Goal: Task Accomplishment & Management: Use online tool/utility

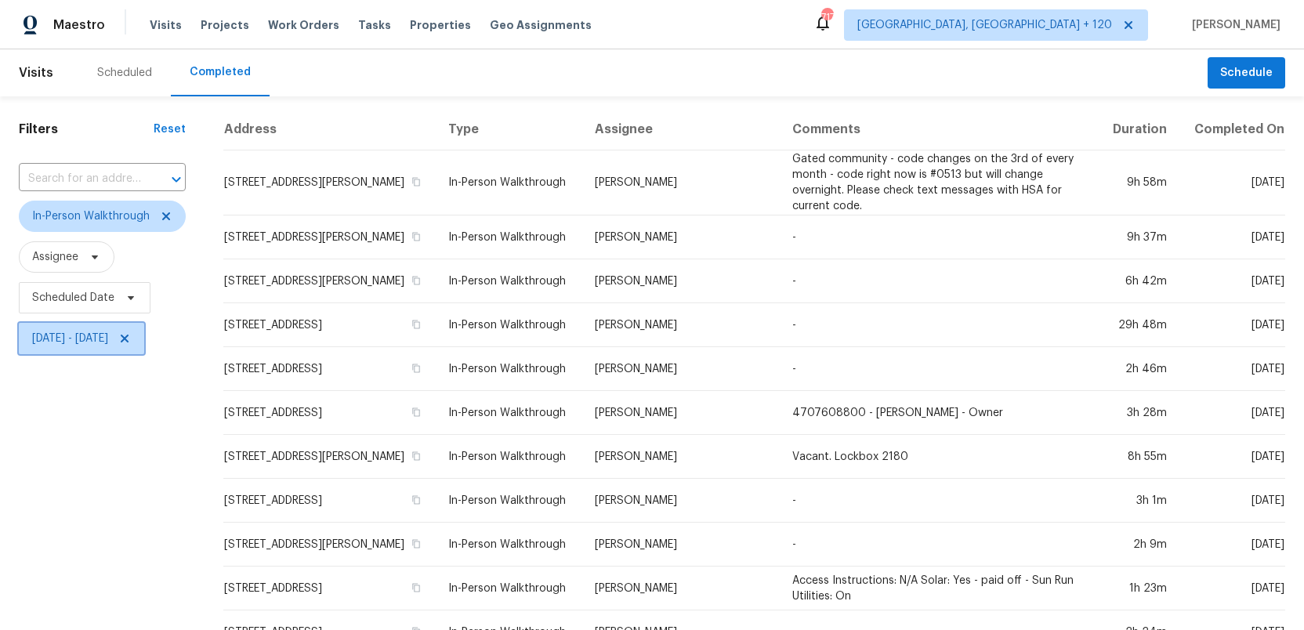
click at [131, 340] on icon at bounding box center [124, 338] width 13 height 13
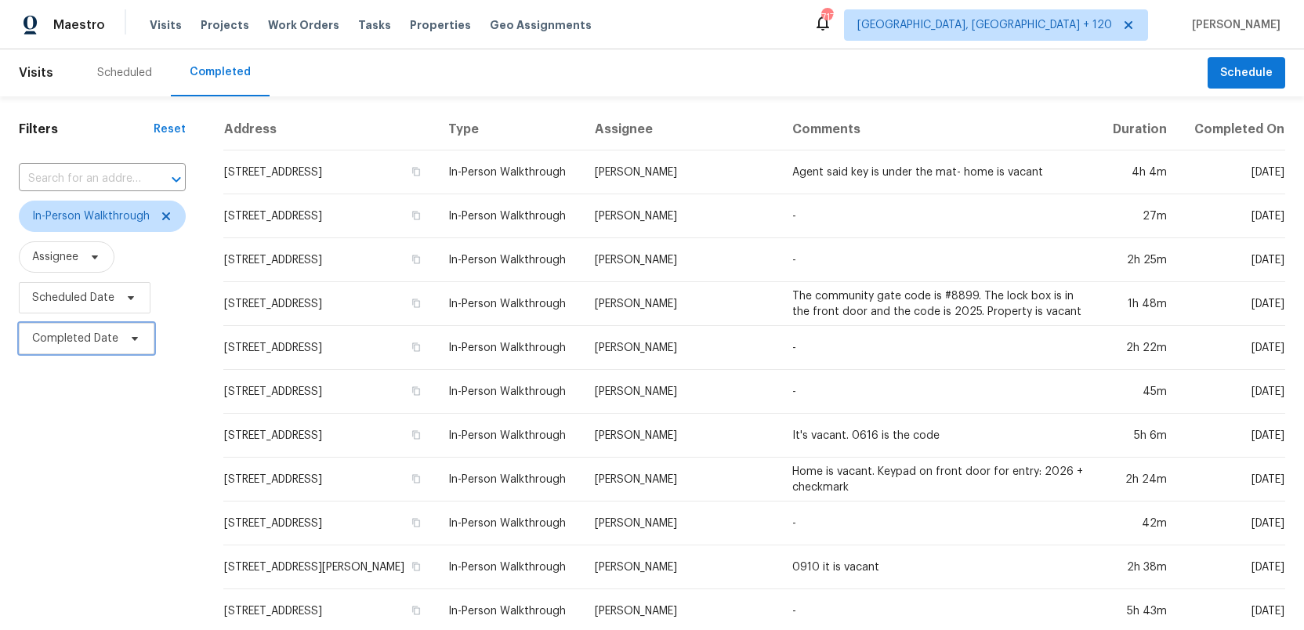
click at [61, 339] on span "Completed Date" at bounding box center [75, 339] width 86 height 16
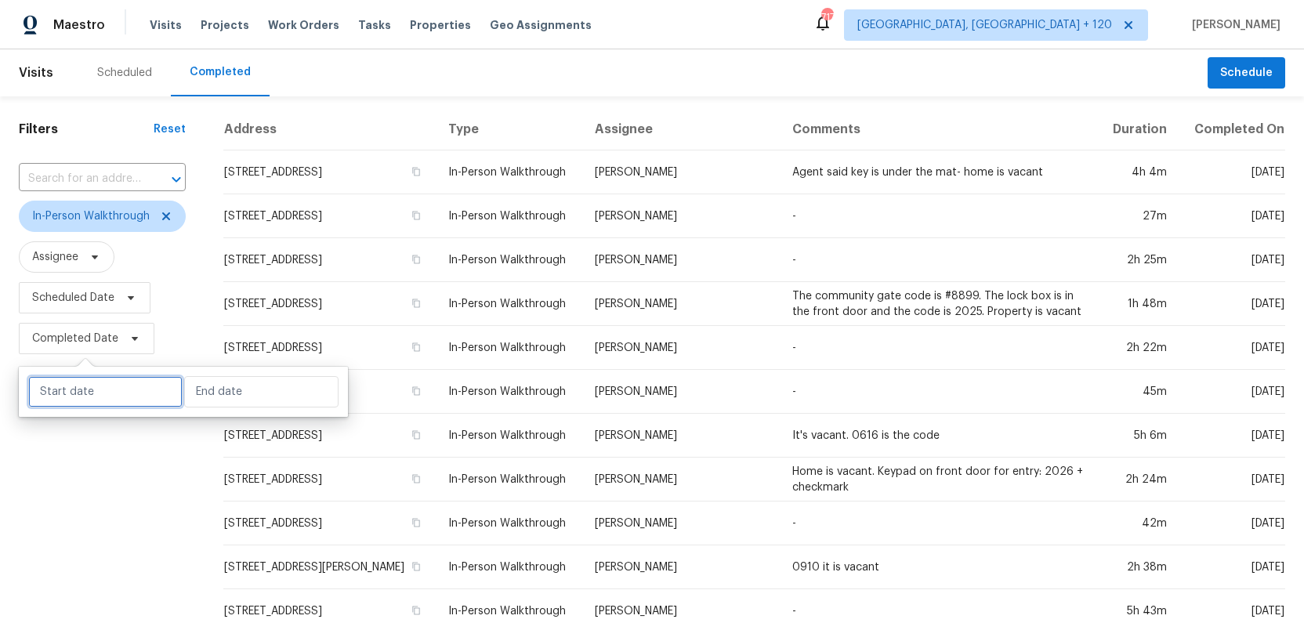
click at [76, 396] on input "text" at bounding box center [105, 391] width 154 height 31
select select "9"
select select "2025"
select select "10"
select select "2025"
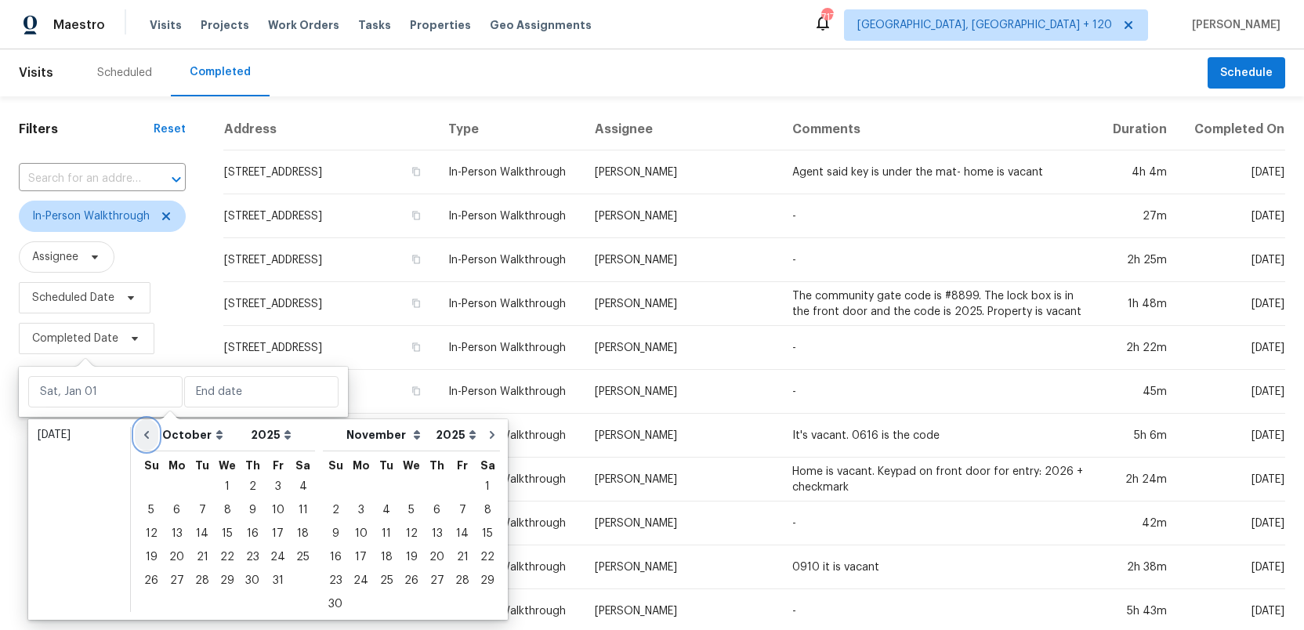
click at [150, 437] on icon "Go to previous month" at bounding box center [146, 435] width 13 height 13
select select "8"
select select "9"
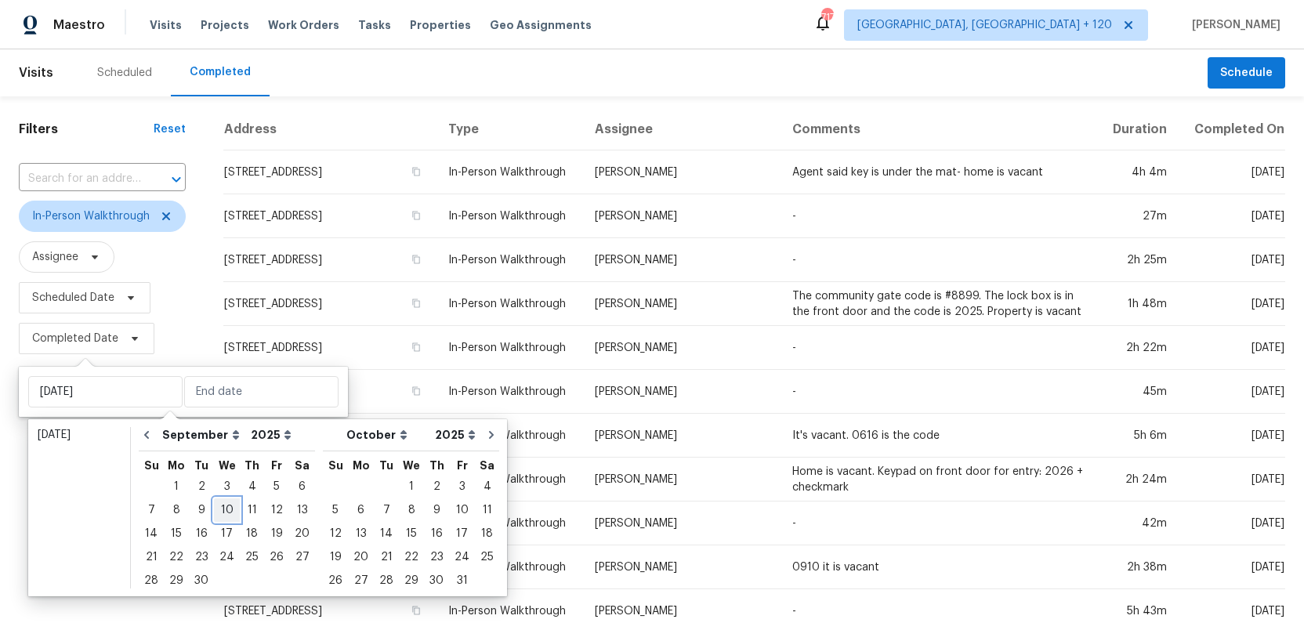
click at [221, 511] on div "10" at bounding box center [227, 510] width 26 height 22
type input "Wed, Sep 10"
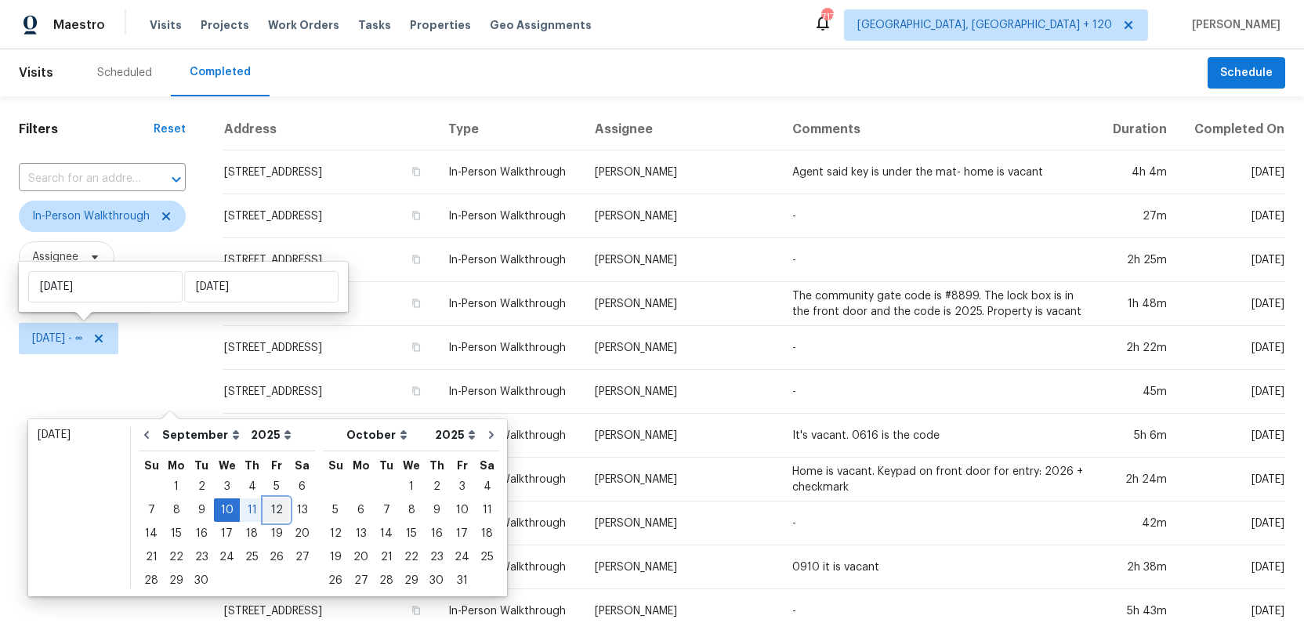
click at [266, 505] on div "12" at bounding box center [276, 510] width 25 height 22
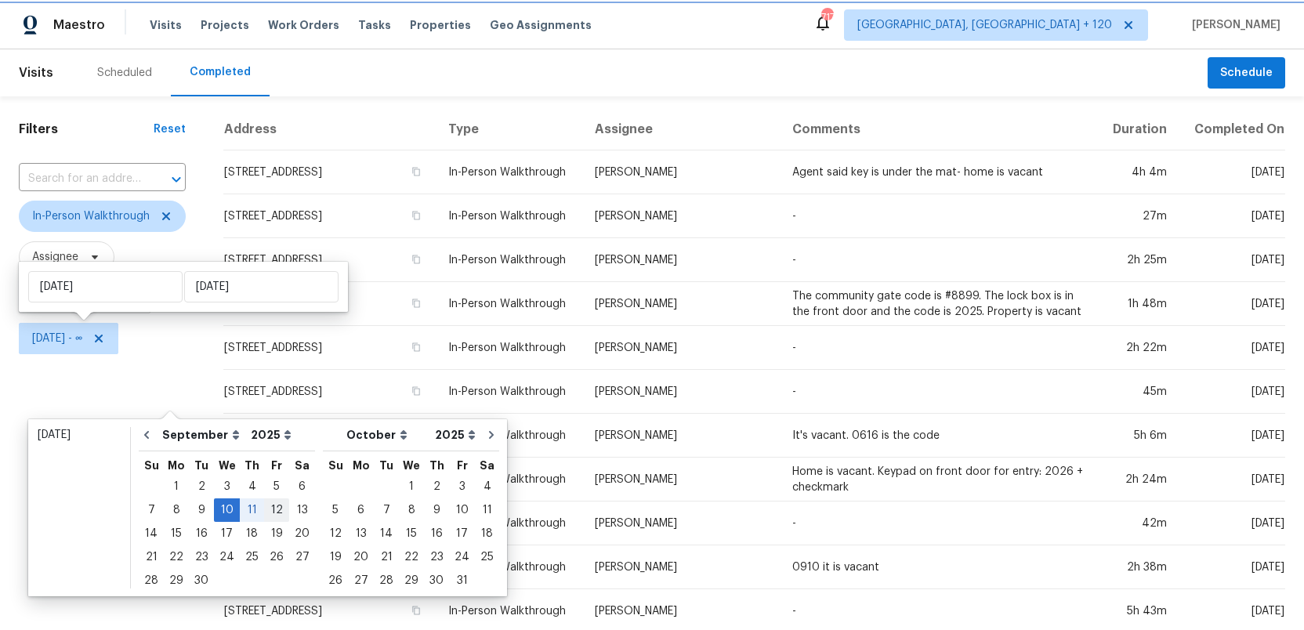
type input "Fri, Sep 12"
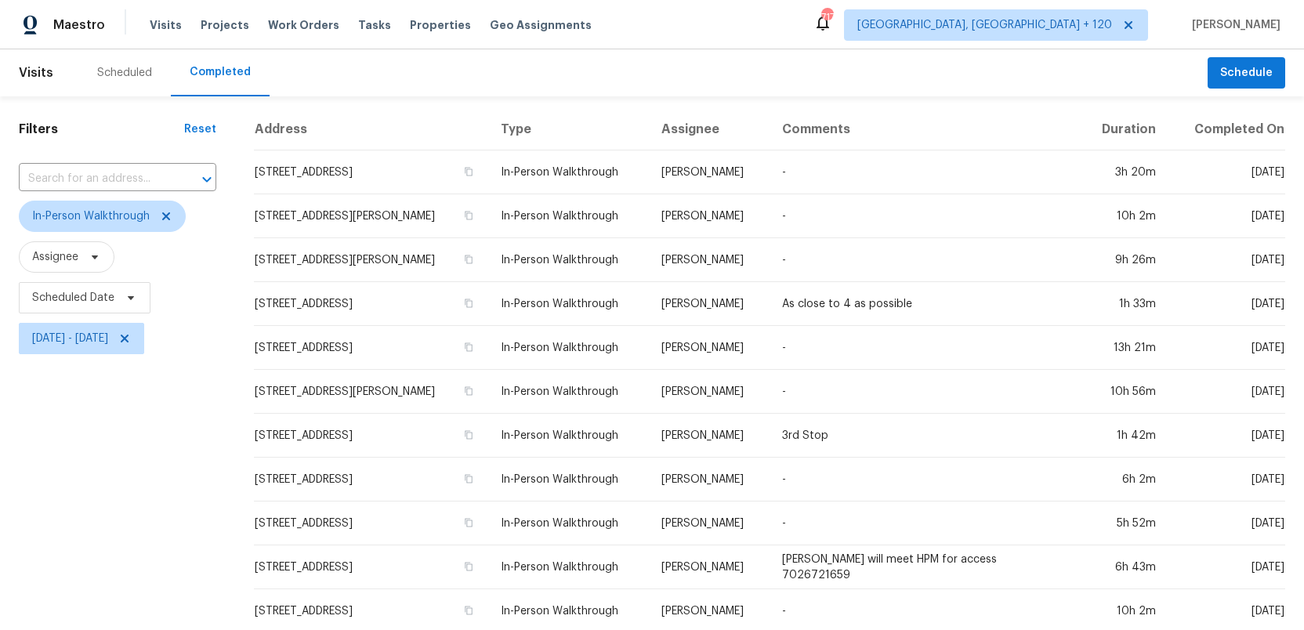
click at [155, 484] on div "Filters Reset ​ In-Person Walkthrough Assignee Scheduled Date Wed, Sep 10 - Fri…" at bounding box center [117, 582] width 235 height 973
click at [168, 214] on icon at bounding box center [166, 216] width 8 height 8
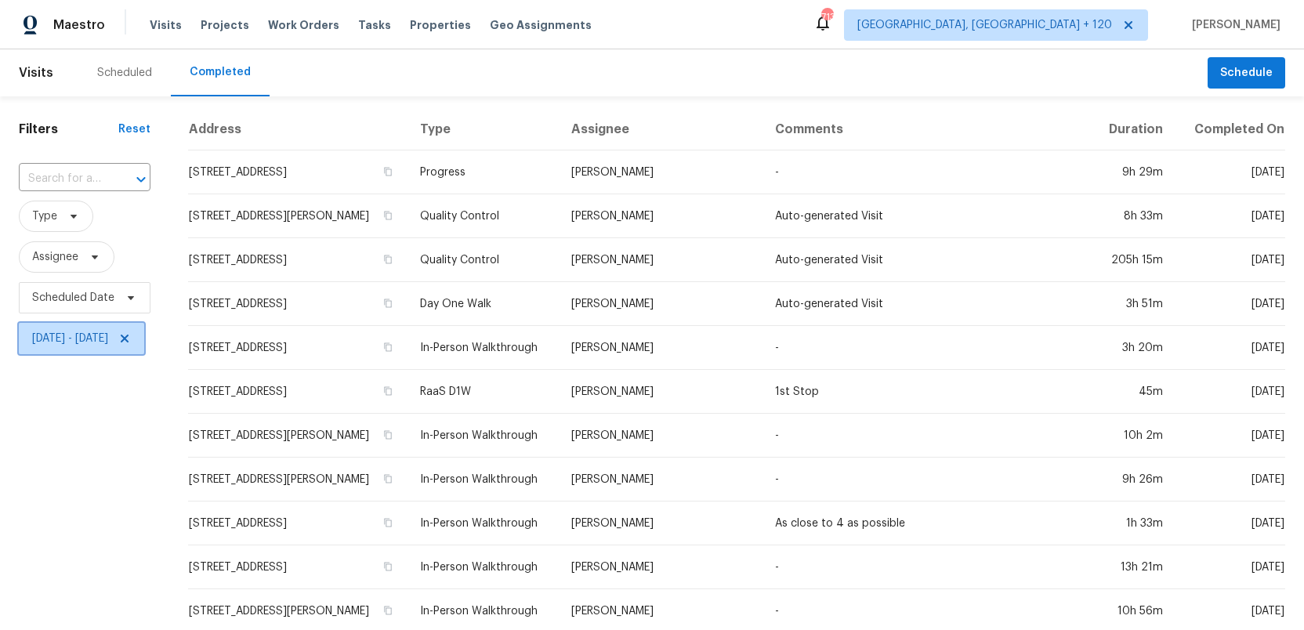
click at [131, 337] on icon at bounding box center [124, 338] width 13 height 13
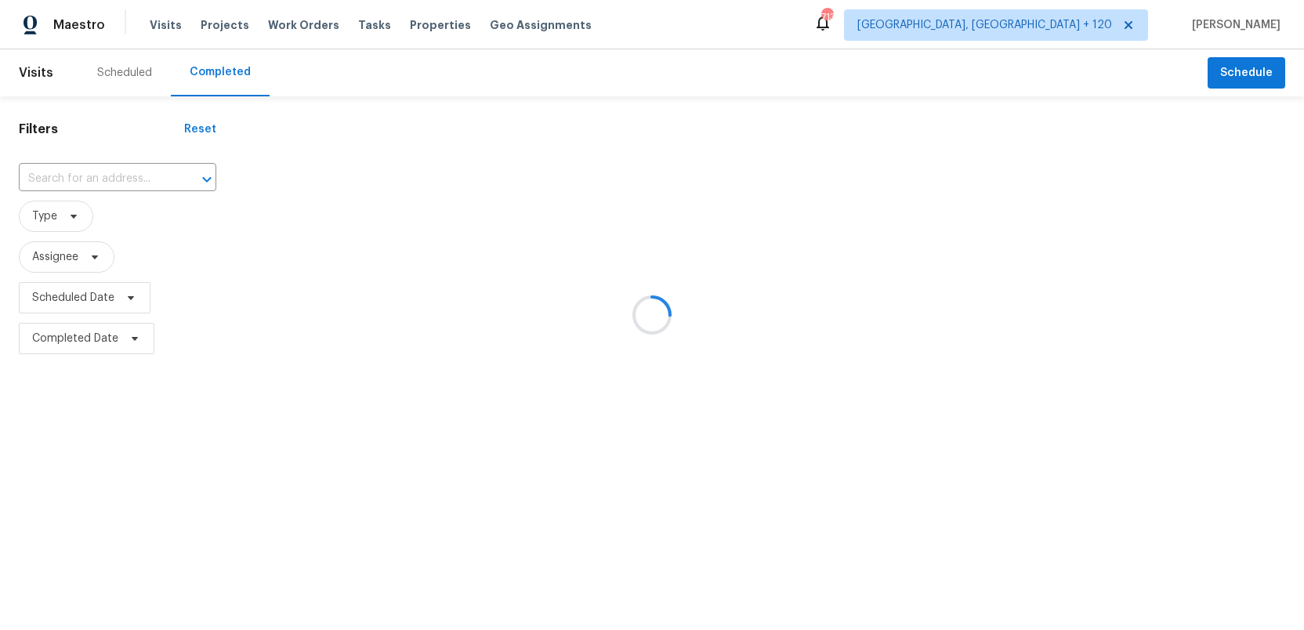
click at [75, 216] on div at bounding box center [652, 315] width 1304 height 630
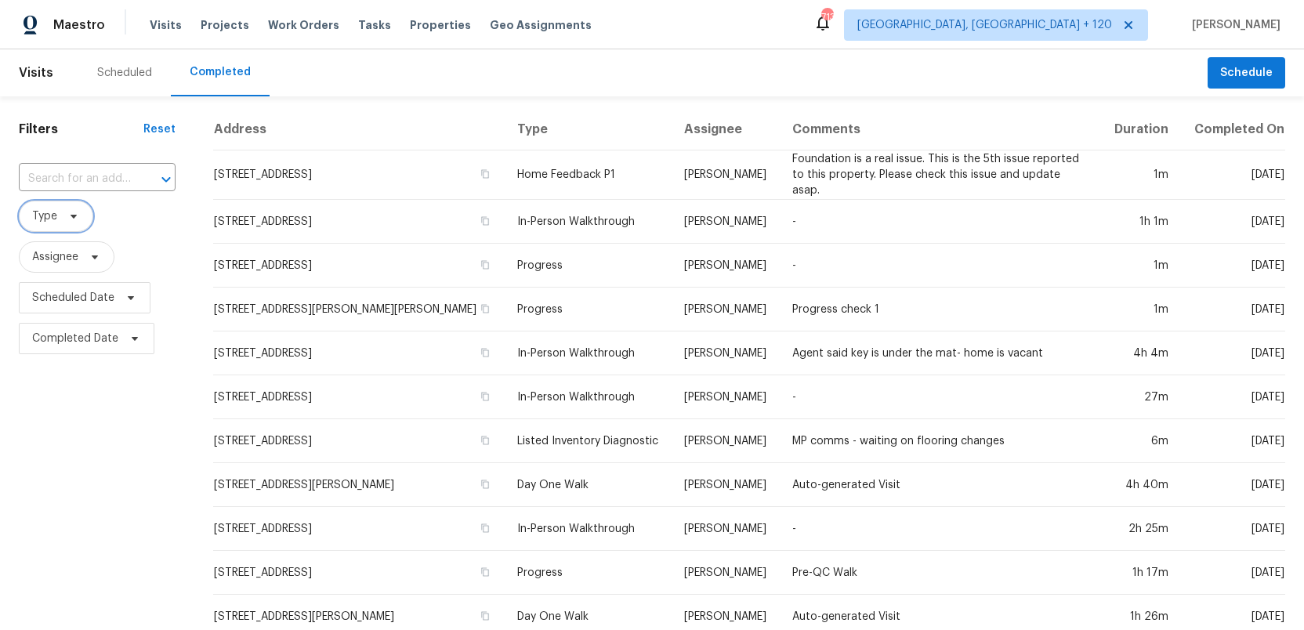
click at [74, 216] on icon at bounding box center [74, 217] width 6 height 4
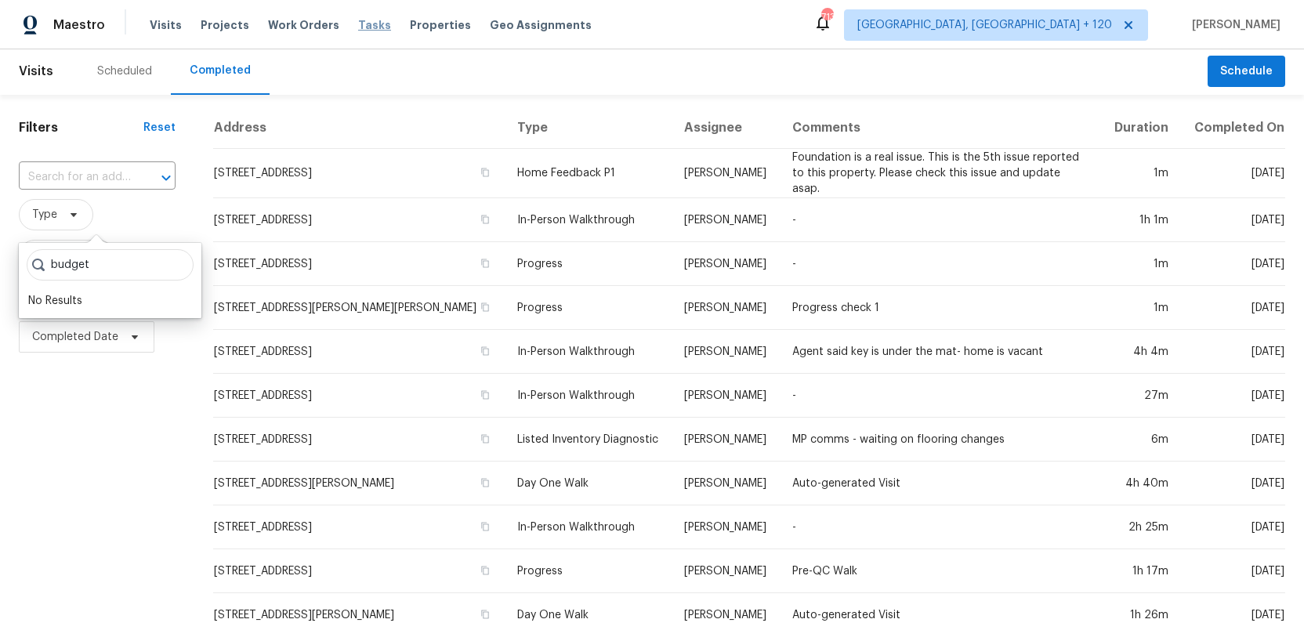
type input "budget"
click at [360, 24] on span "Tasks" at bounding box center [374, 25] width 33 height 11
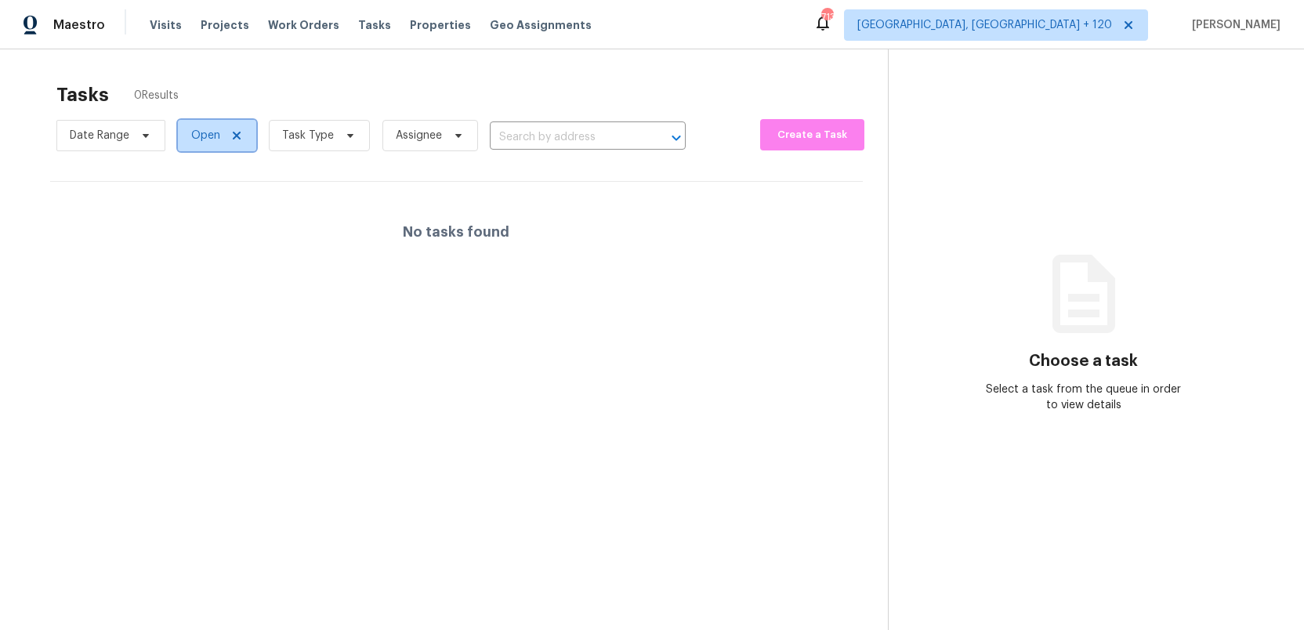
click at [240, 136] on icon at bounding box center [236, 135] width 13 height 13
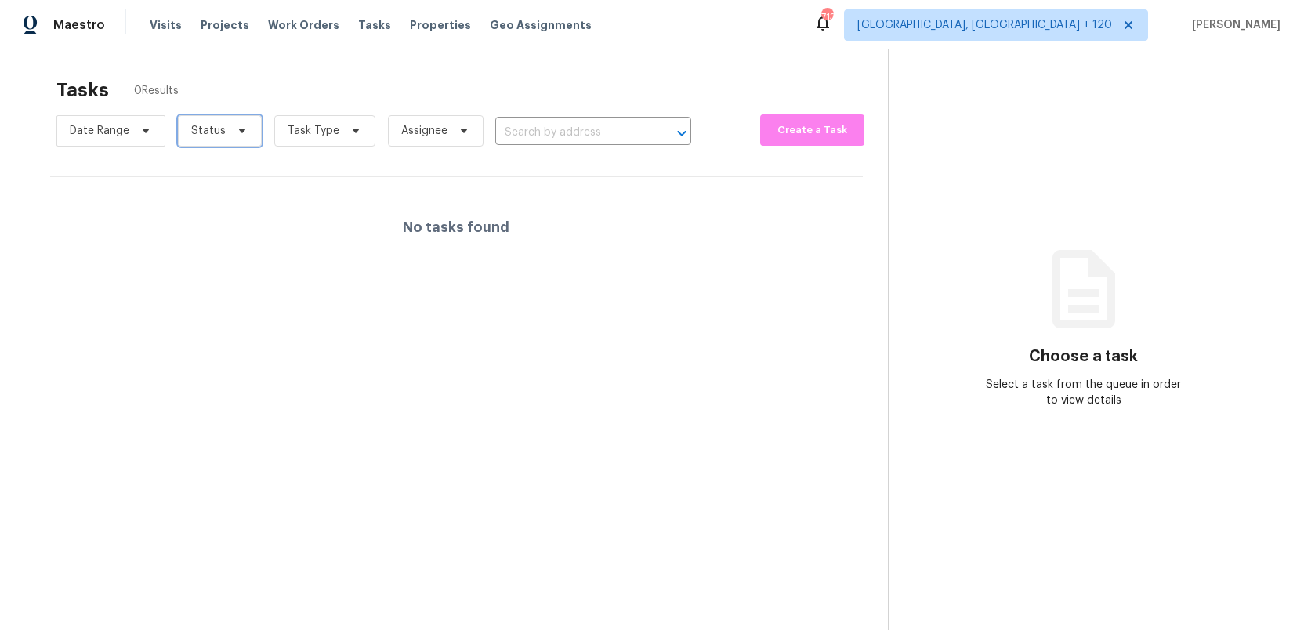
click at [239, 121] on span "Status" at bounding box center [220, 130] width 84 height 31
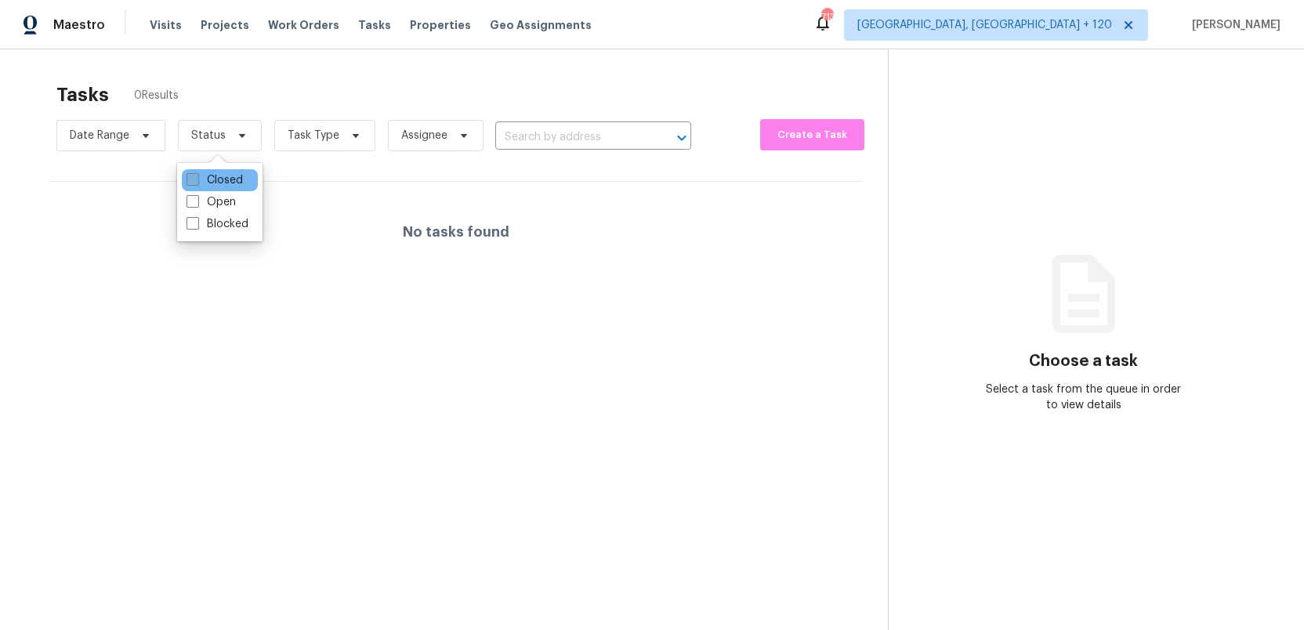
click at [192, 174] on span at bounding box center [193, 179] width 13 height 13
click at [192, 174] on input "Closed" at bounding box center [192, 177] width 10 height 10
checkbox input "true"
click at [346, 139] on span at bounding box center [354, 135] width 17 height 13
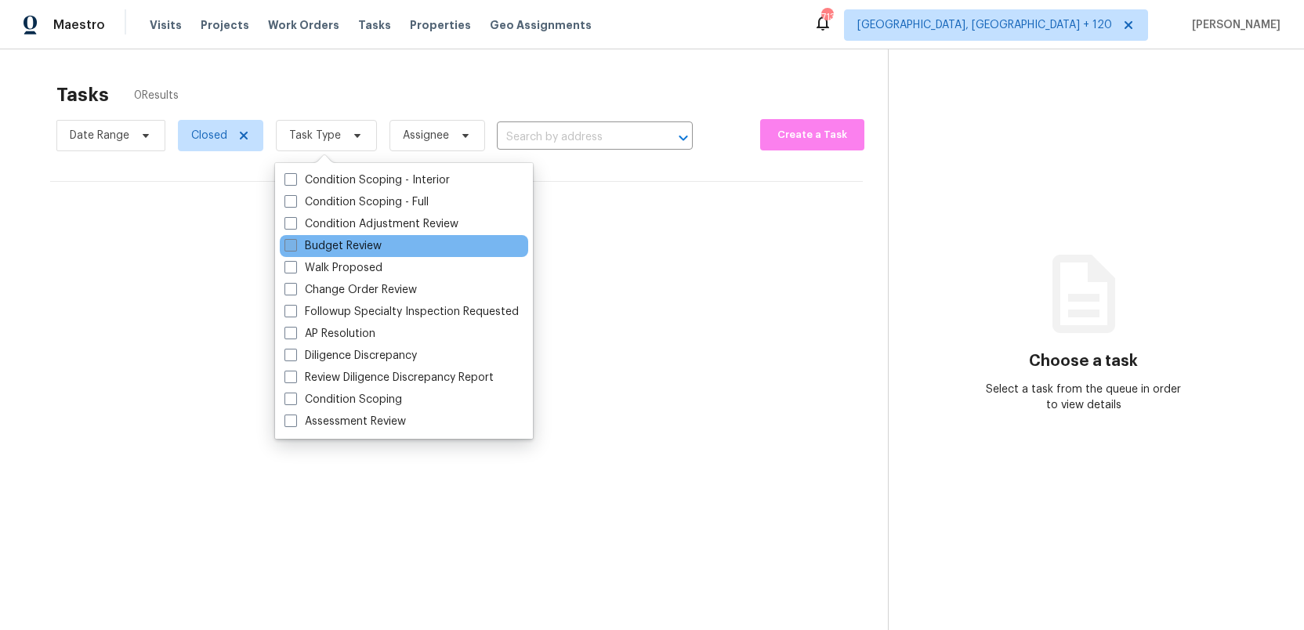
click at [287, 245] on span at bounding box center [290, 245] width 13 height 13
click at [287, 245] on input "Budget Review" at bounding box center [289, 243] width 10 height 10
checkbox input "true"
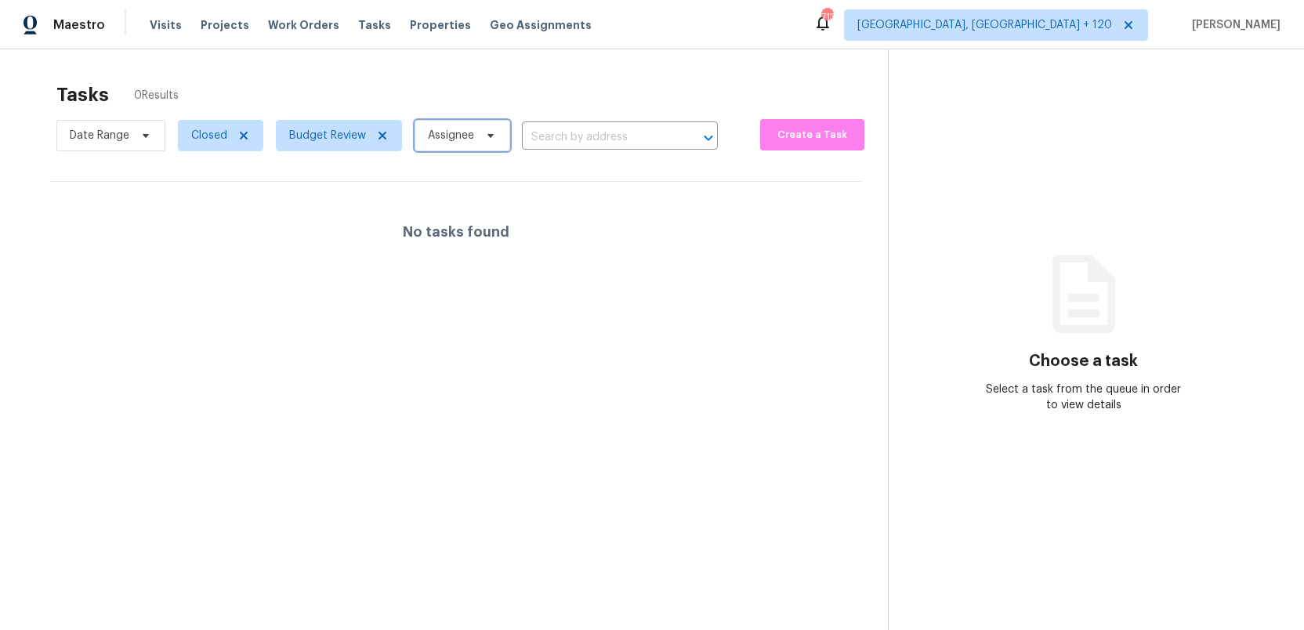
click at [458, 139] on span "Assignee" at bounding box center [451, 136] width 46 height 16
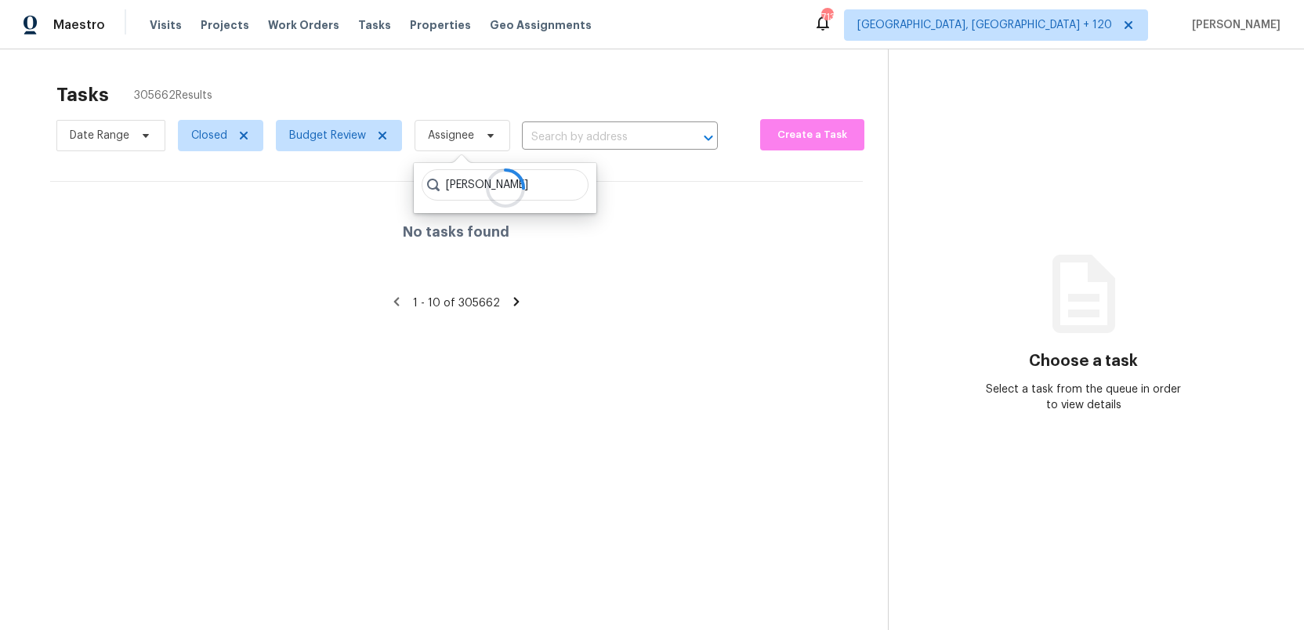
scroll to position [9, 0]
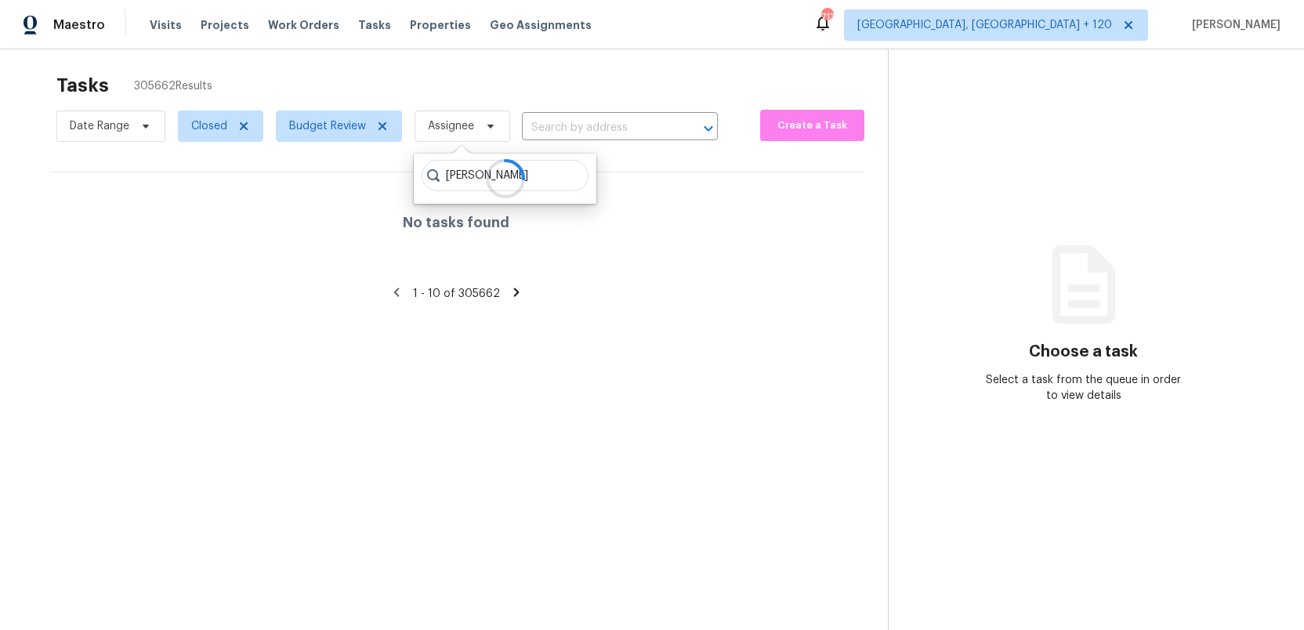
type input "robert hamilton"
click at [136, 125] on span at bounding box center [143, 126] width 17 height 13
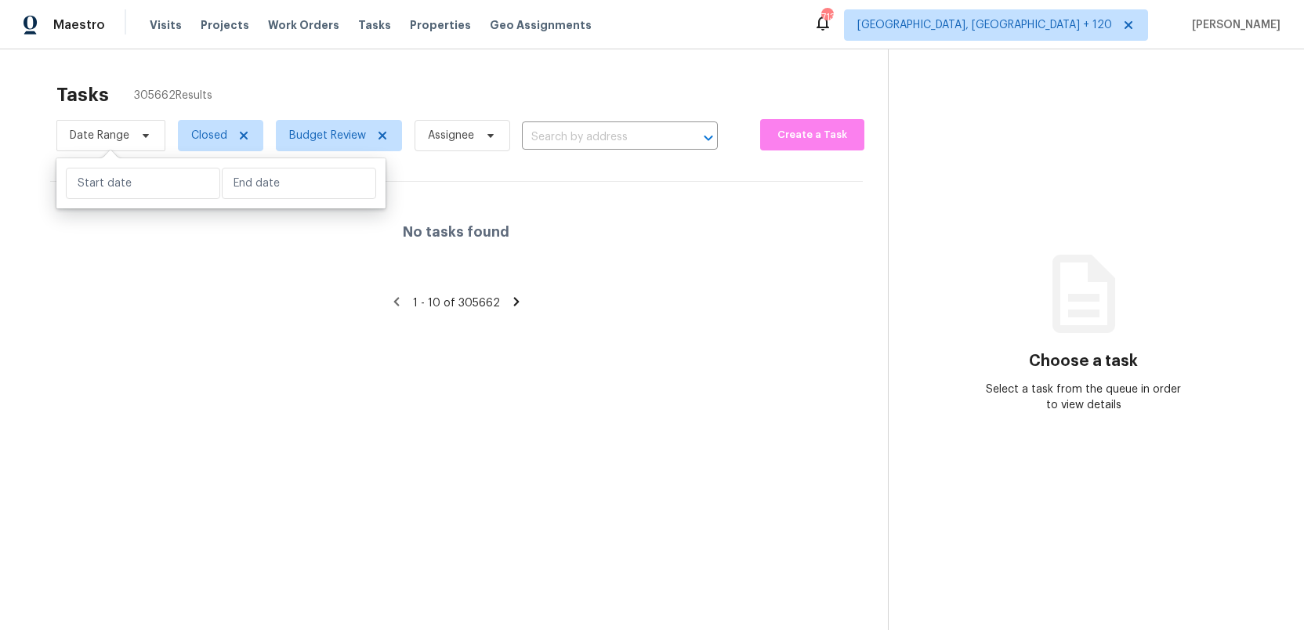
scroll to position [5, 0]
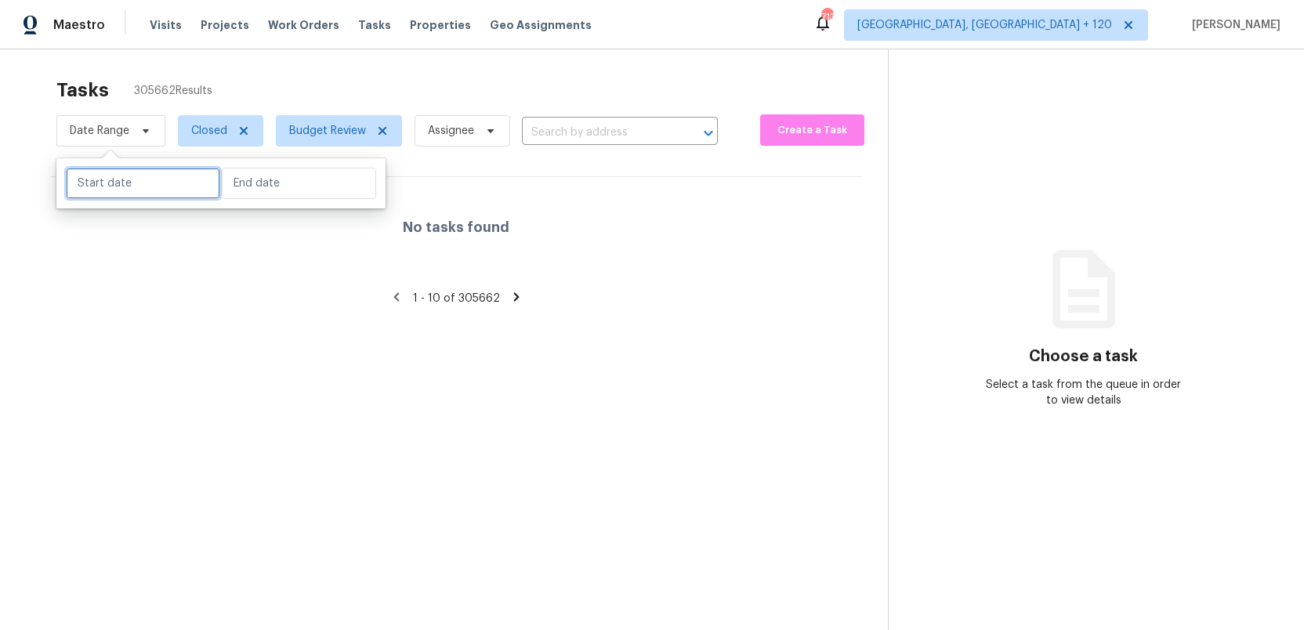
select select "9"
select select "2025"
select select "10"
select select "2025"
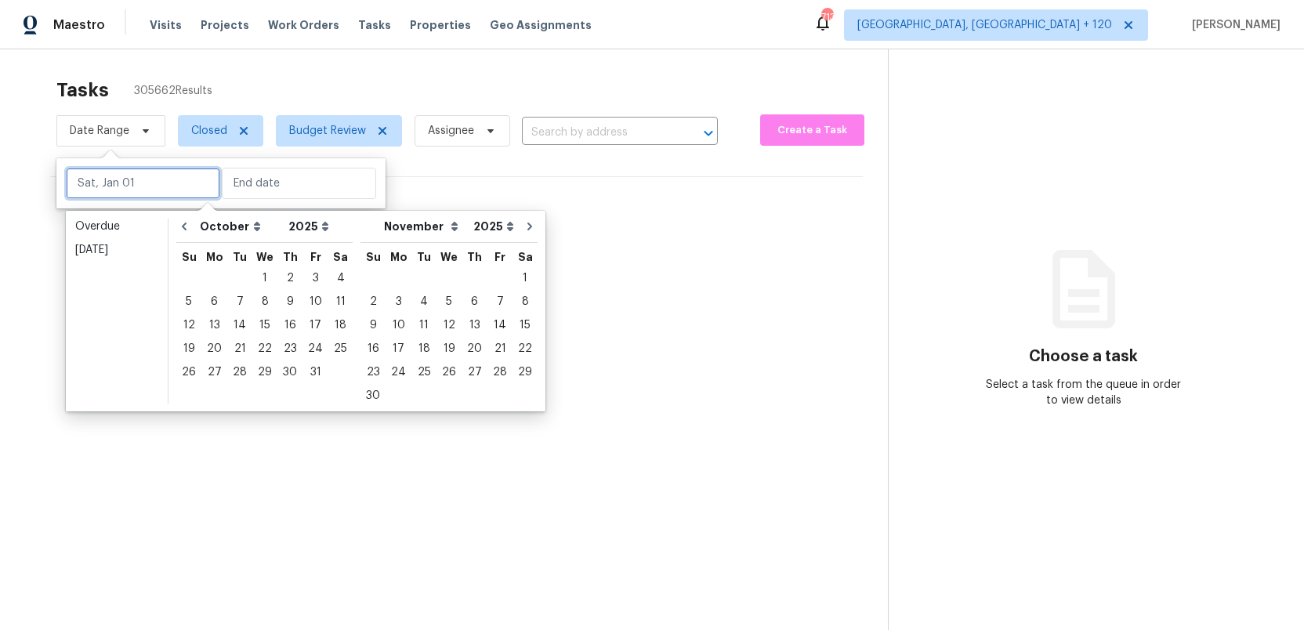
click at [96, 190] on input "text" at bounding box center [143, 183] width 154 height 31
click at [259, 276] on div "1" at bounding box center [264, 278] width 25 height 22
type input "Wed, Oct 01"
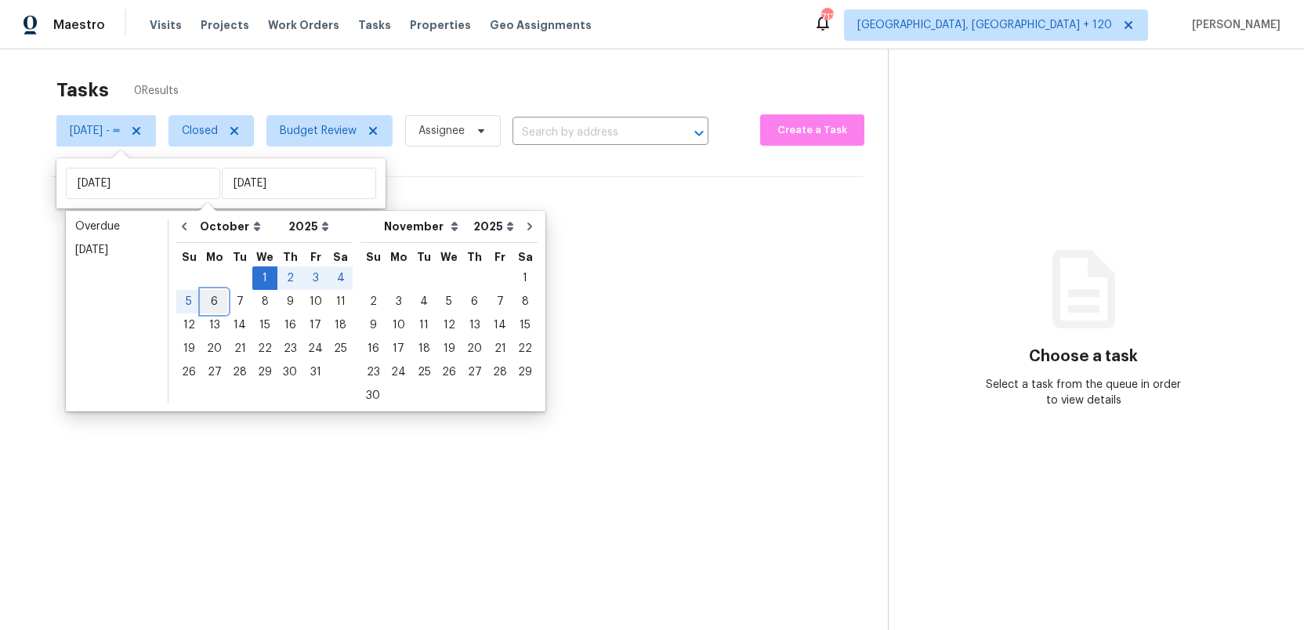
click at [215, 300] on div "6" at bounding box center [214, 302] width 26 height 22
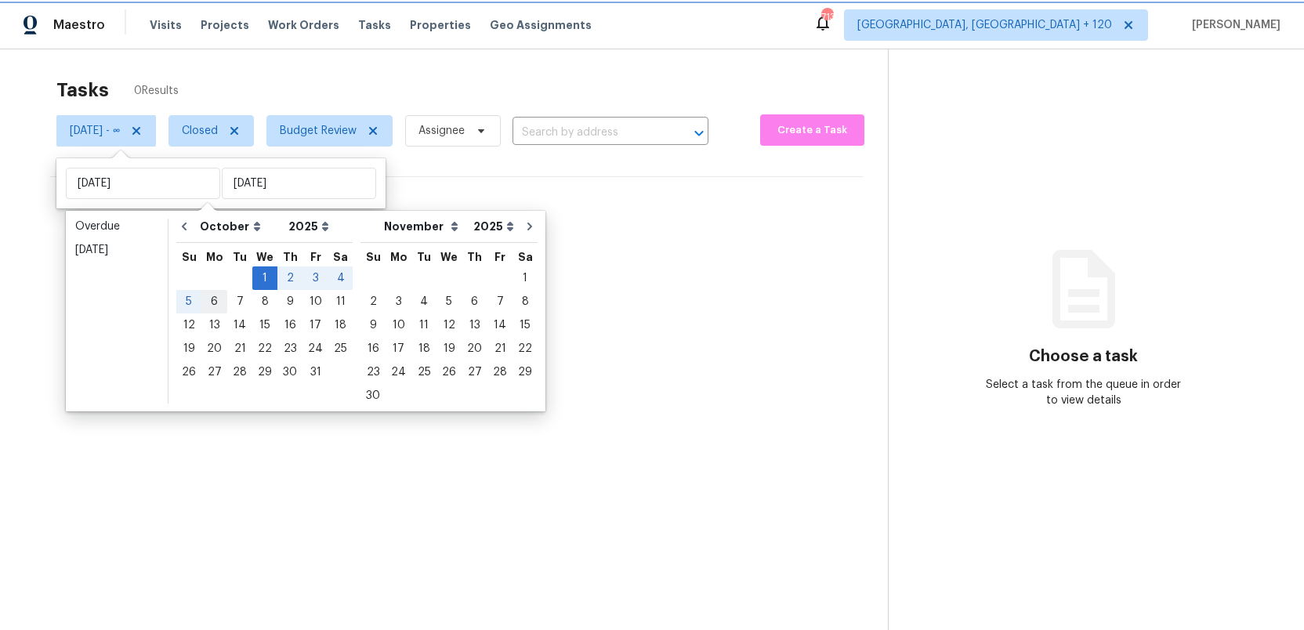
type input "Mon, Oct 06"
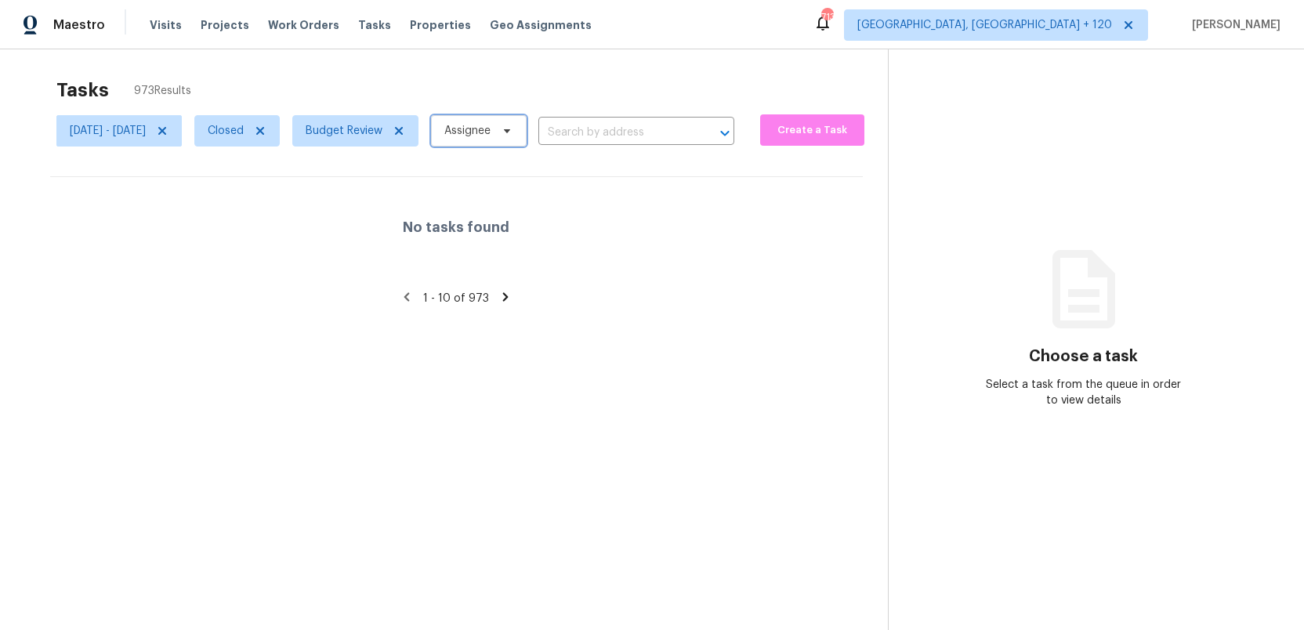
click at [491, 138] on span "Assignee" at bounding box center [467, 131] width 46 height 16
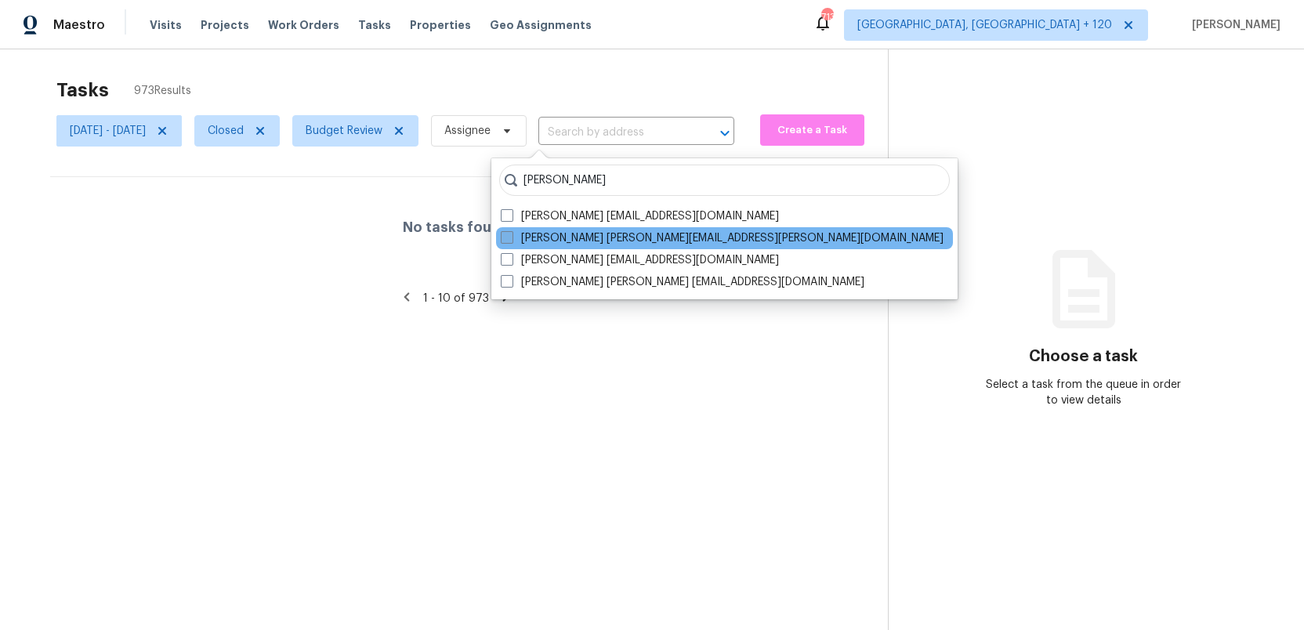
type input "robert hamilton"
click at [507, 237] on span at bounding box center [507, 237] width 13 height 13
click at [507, 237] on input "Robert Hamilton robert.hamilton@opendoor.com" at bounding box center [506, 235] width 10 height 10
checkbox input "true"
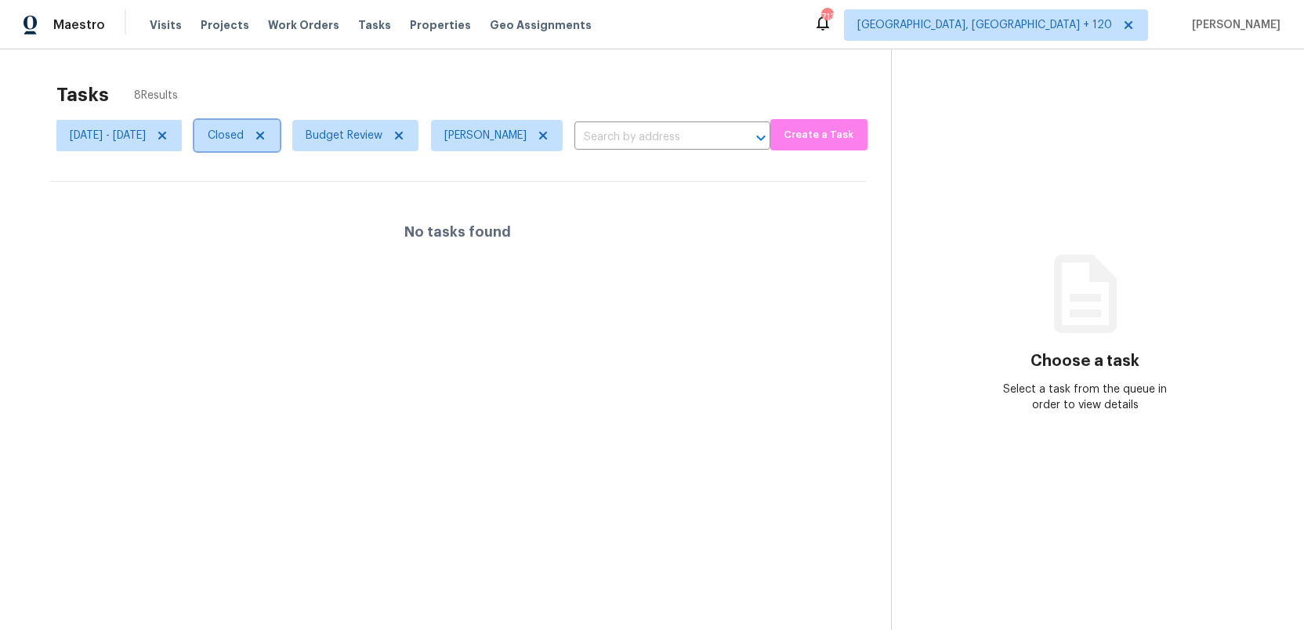
click at [266, 132] on icon at bounding box center [260, 135] width 13 height 13
click at [265, 132] on icon at bounding box center [258, 135] width 13 height 13
click at [382, 171] on section "Tasks 8 Results Wed, Oct 01 - Mon, Oct 06 Status Budget Review Robert Hamilton …" at bounding box center [457, 376] width 865 height 605
click at [548, 136] on span at bounding box center [539, 135] width 17 height 13
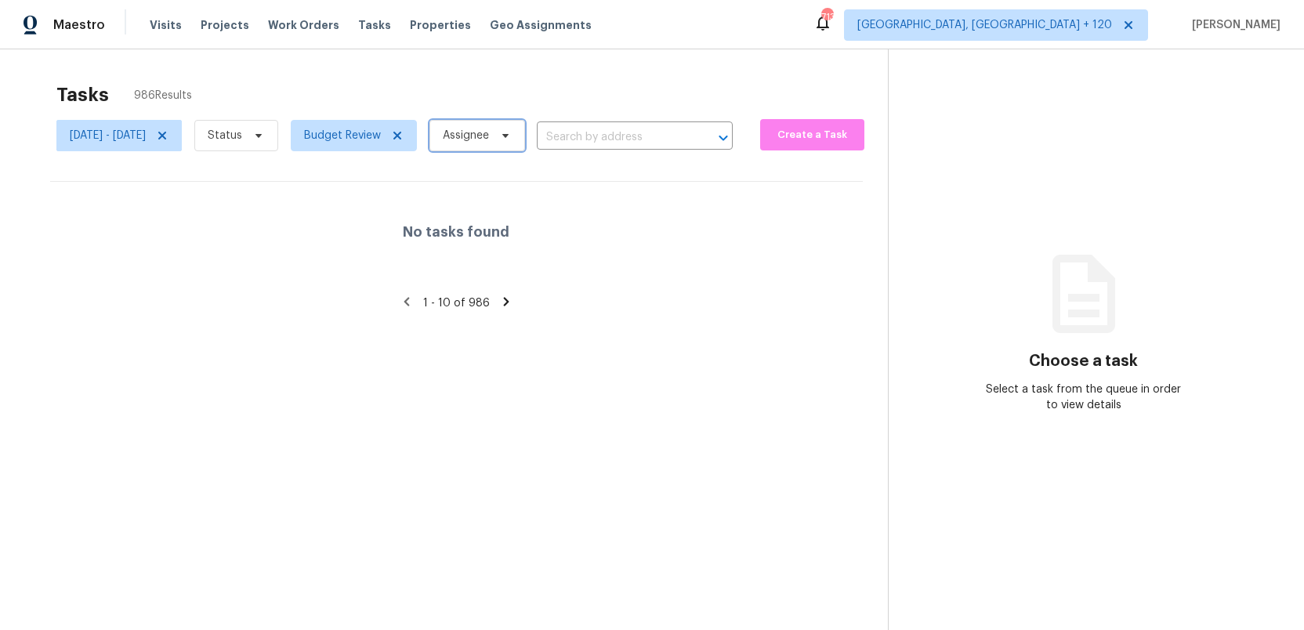
click at [525, 135] on span "Assignee" at bounding box center [477, 135] width 96 height 31
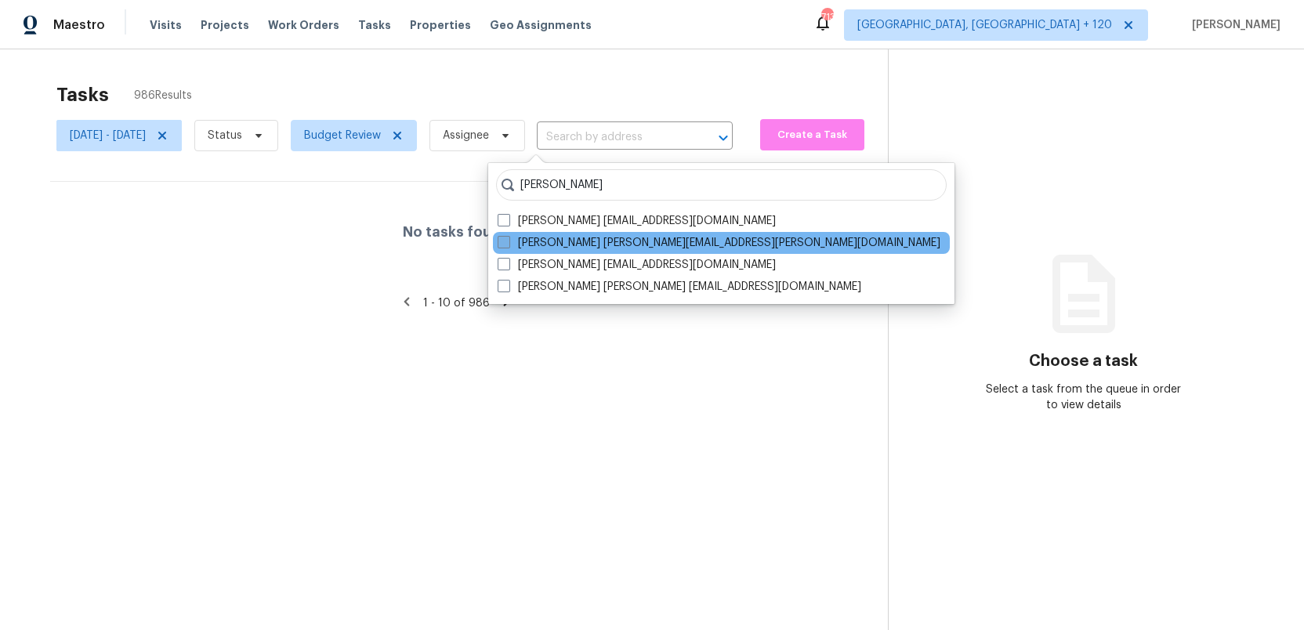
type input "robert hamilton"
click at [502, 241] on span at bounding box center [504, 242] width 13 height 13
click at [502, 241] on input "Robert Hamilton robert.hamilton@opendoor.com" at bounding box center [503, 240] width 10 height 10
checkbox input "true"
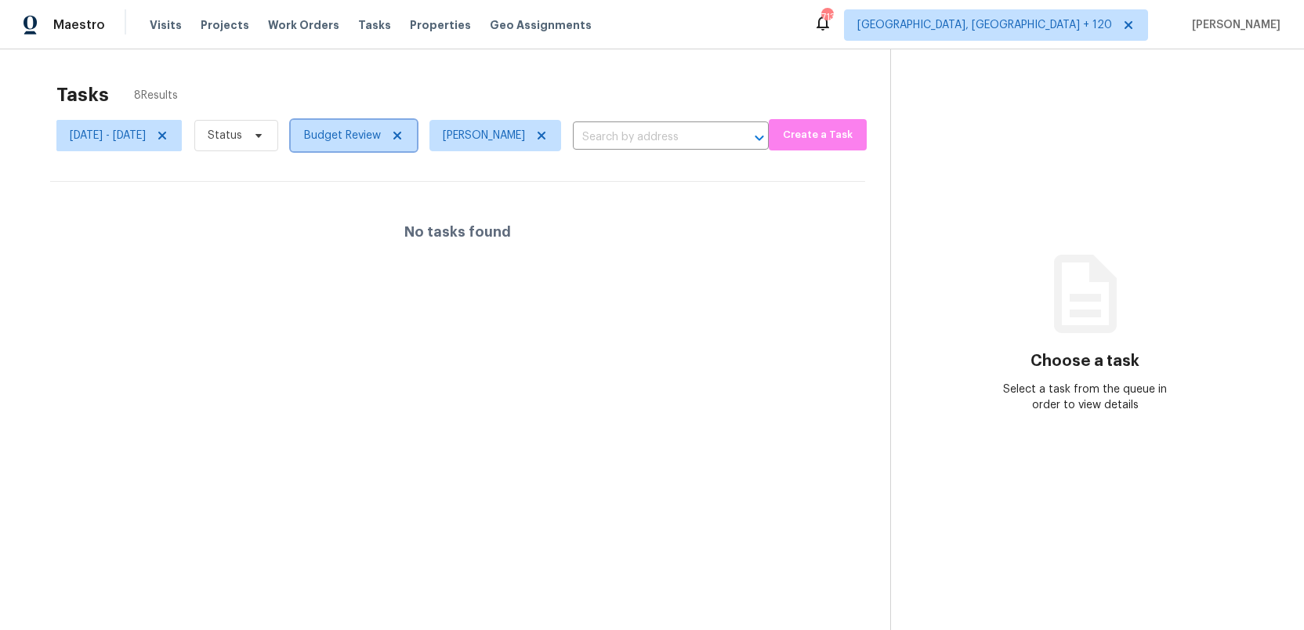
click at [404, 136] on icon at bounding box center [397, 135] width 13 height 13
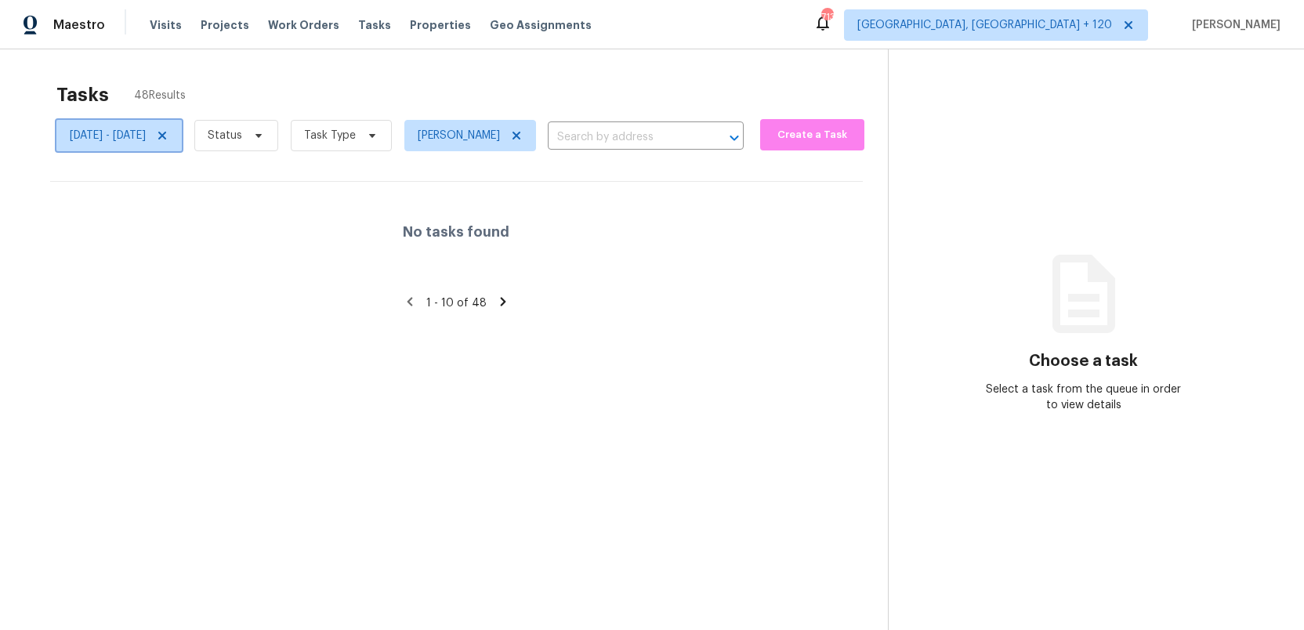
click at [166, 138] on icon at bounding box center [162, 136] width 8 height 8
click at [161, 28] on span "Visits" at bounding box center [166, 25] width 32 height 16
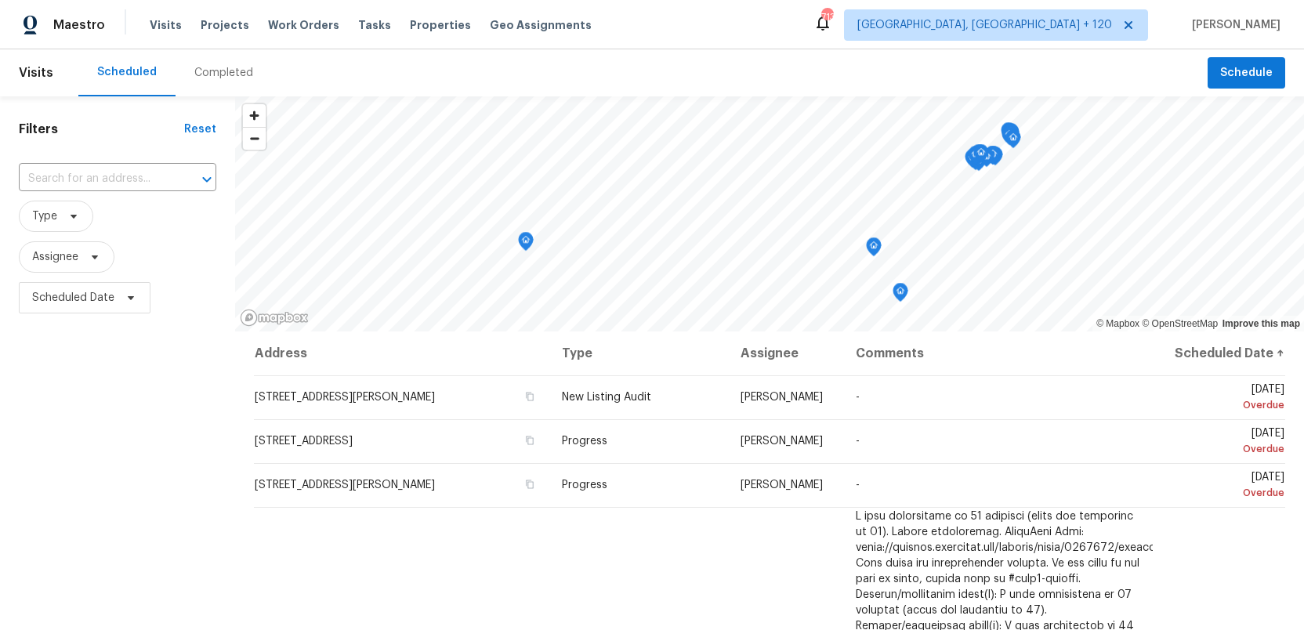
click at [204, 73] on div "Completed" at bounding box center [223, 73] width 59 height 16
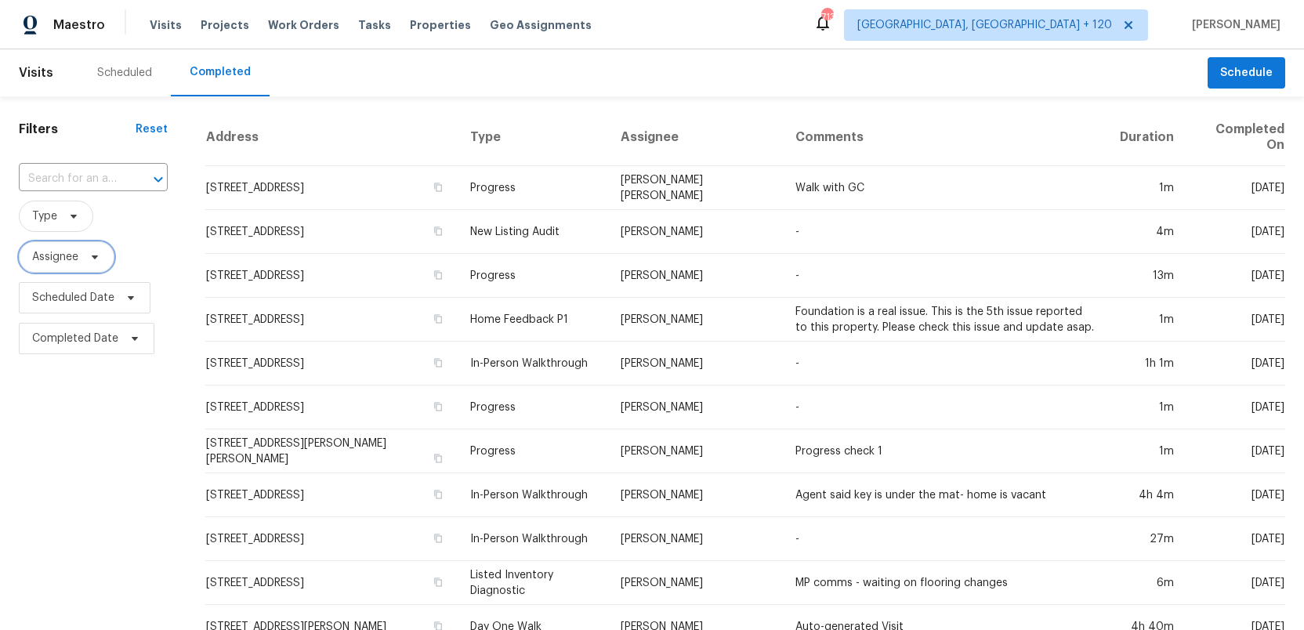
click at [93, 258] on icon at bounding box center [95, 257] width 6 height 4
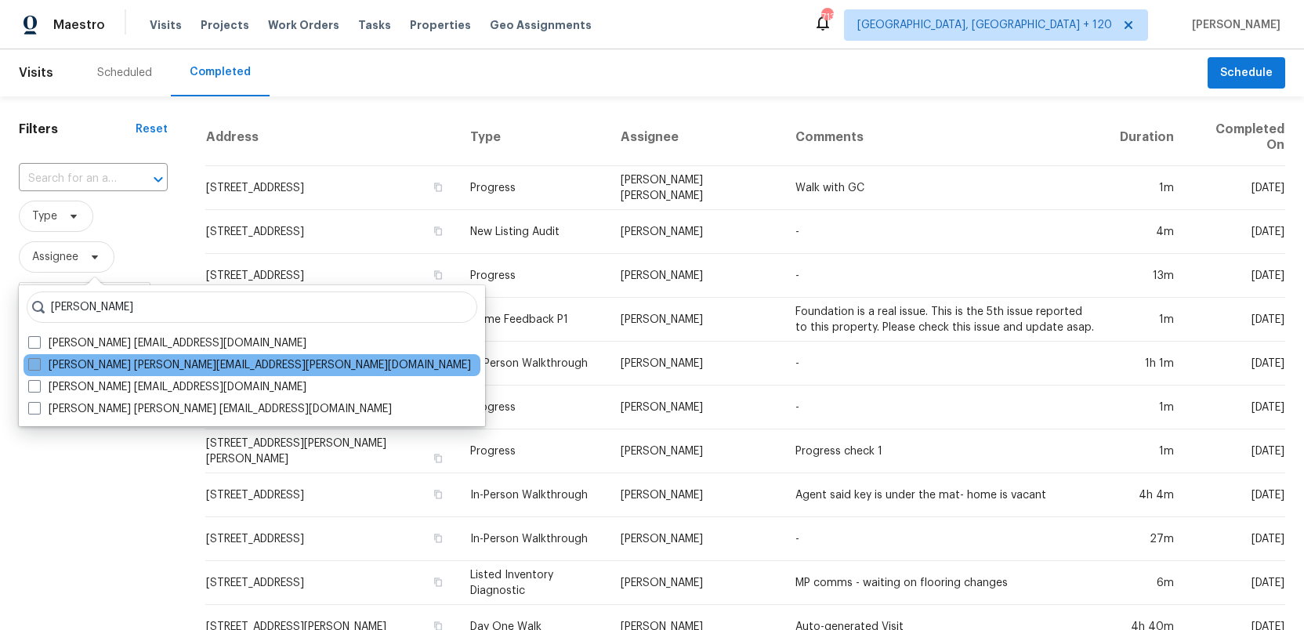
type input "robert hamilton"
click at [34, 366] on span at bounding box center [34, 364] width 13 height 13
click at [34, 366] on input "Robert Hamilton robert.hamilton@opendoor.com" at bounding box center [33, 362] width 10 height 10
checkbox input "true"
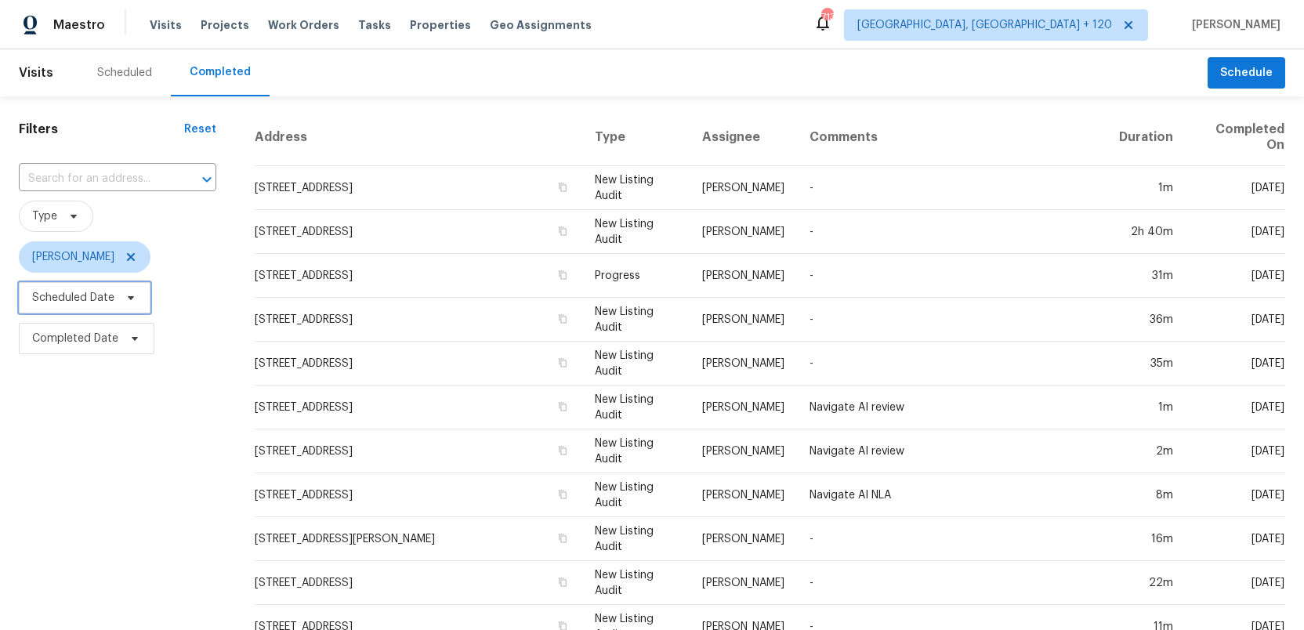
click at [67, 294] on span "Scheduled Date" at bounding box center [73, 298] width 82 height 16
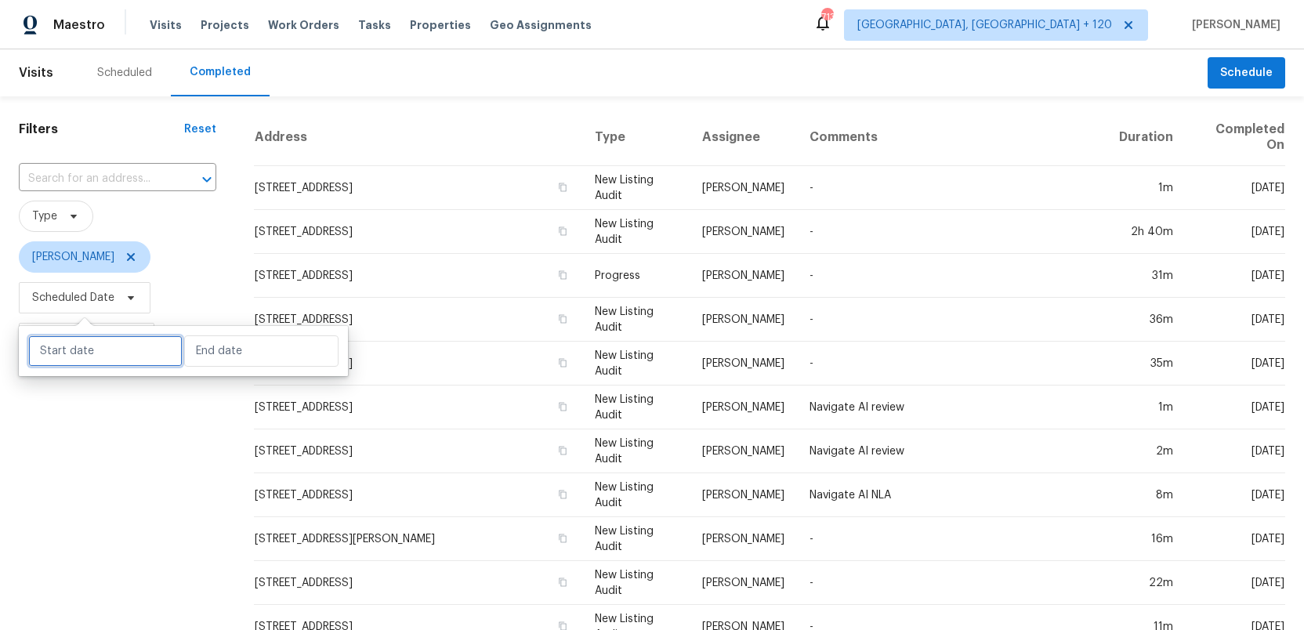
select select "9"
select select "2025"
select select "10"
select select "2025"
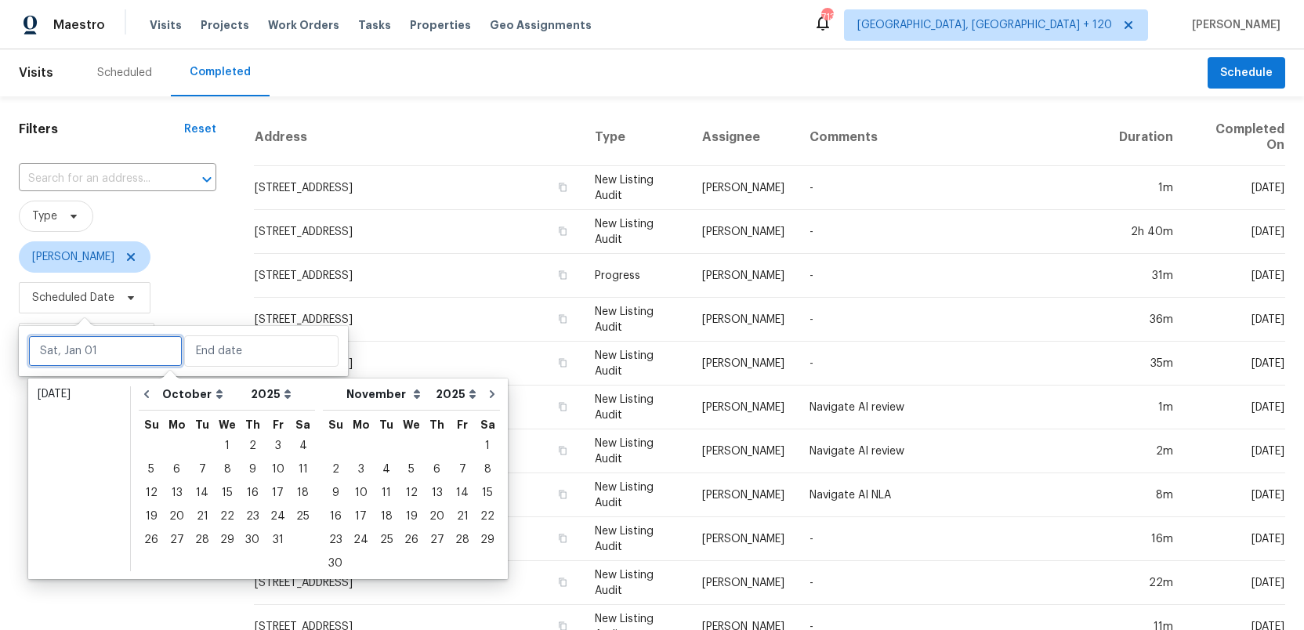
click at [65, 354] on input "text" at bounding box center [105, 350] width 154 height 31
type input "Sun, Oct 05"
click at [145, 397] on icon "Go to previous month" at bounding box center [146, 394] width 13 height 13
select select "8"
select select "9"
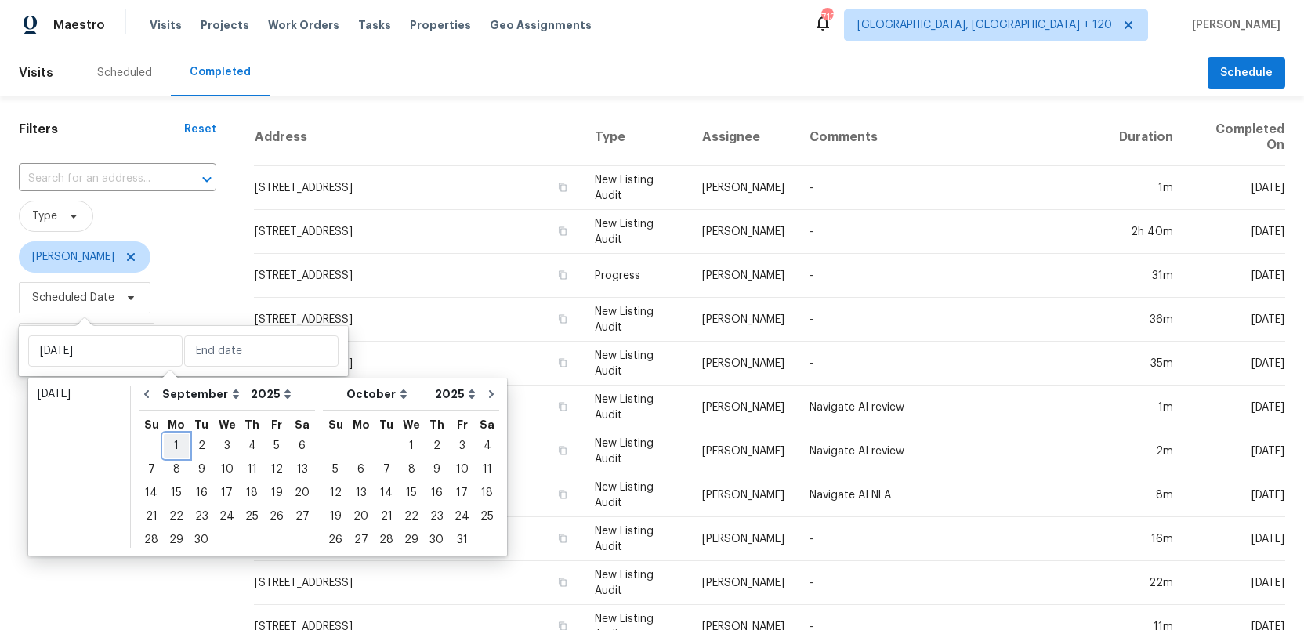
click at [173, 444] on div "1" at bounding box center [176, 446] width 25 height 22
type input "Mon, Sep 01"
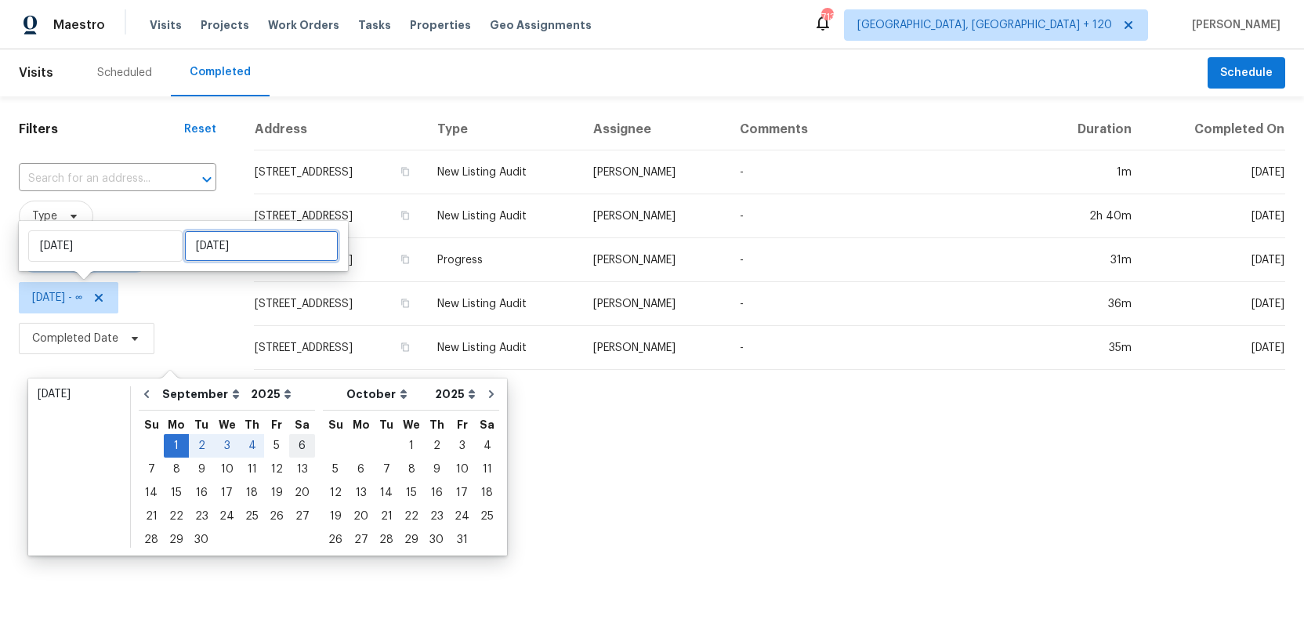
type input "Sat, Sep 06"
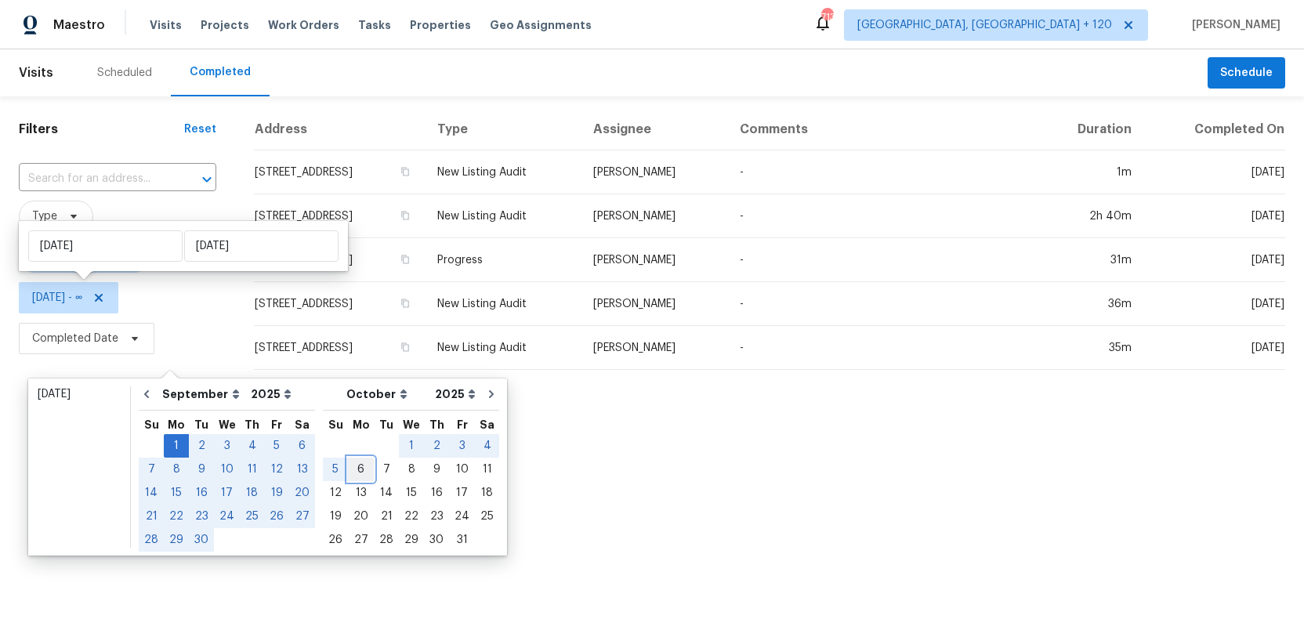
click at [350, 470] on div "6" at bounding box center [361, 469] width 26 height 22
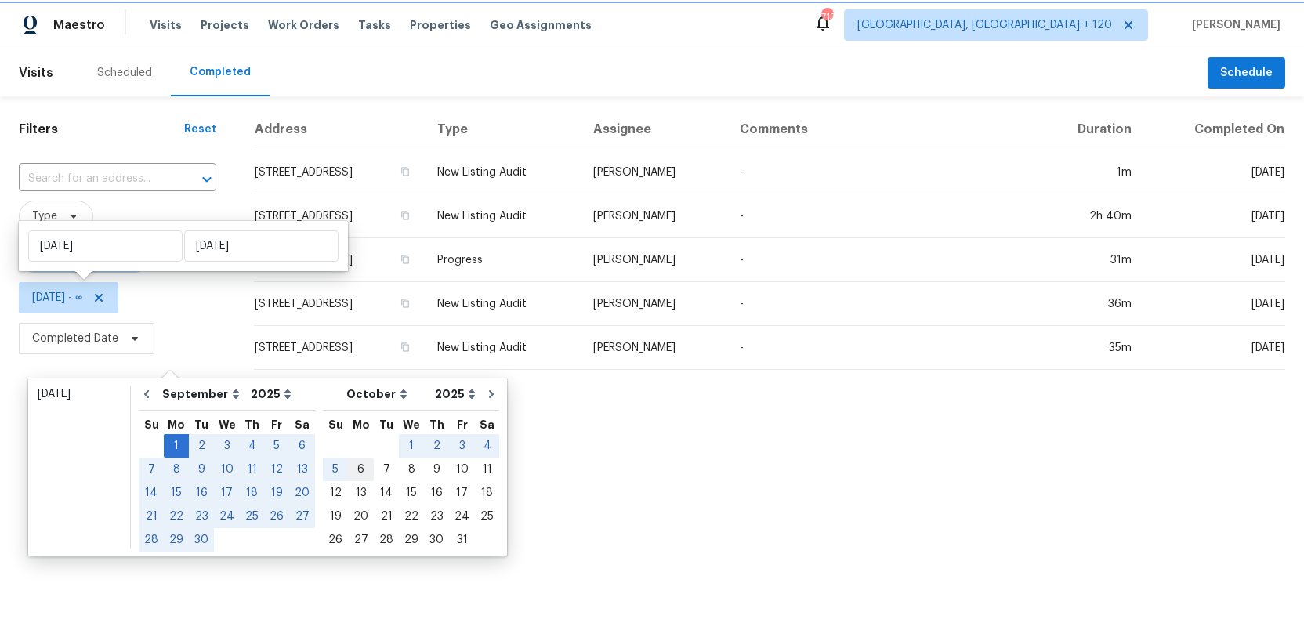
type input "Mon, Oct 06"
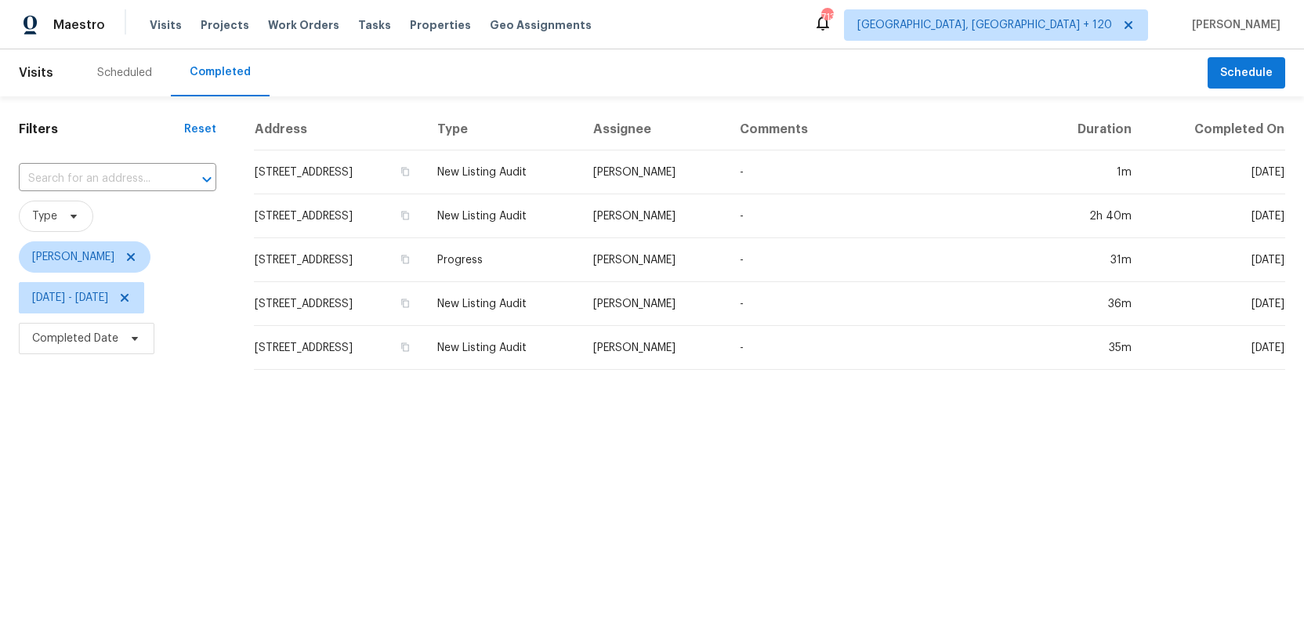
click at [223, 382] on html "Maestro Visits Projects Work Orders Tasks Properties Geo Assignments 713 Cincin…" at bounding box center [652, 191] width 1304 height 382
click at [132, 253] on icon at bounding box center [131, 257] width 13 height 13
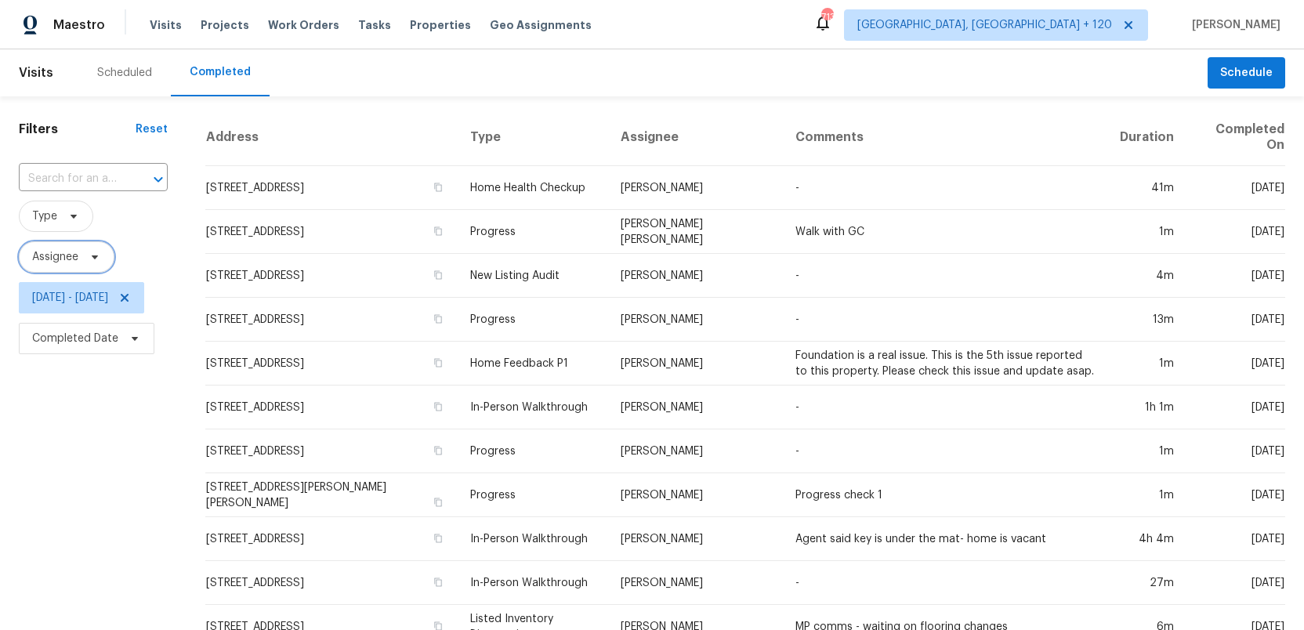
click at [38, 257] on span "Assignee" at bounding box center [55, 257] width 46 height 16
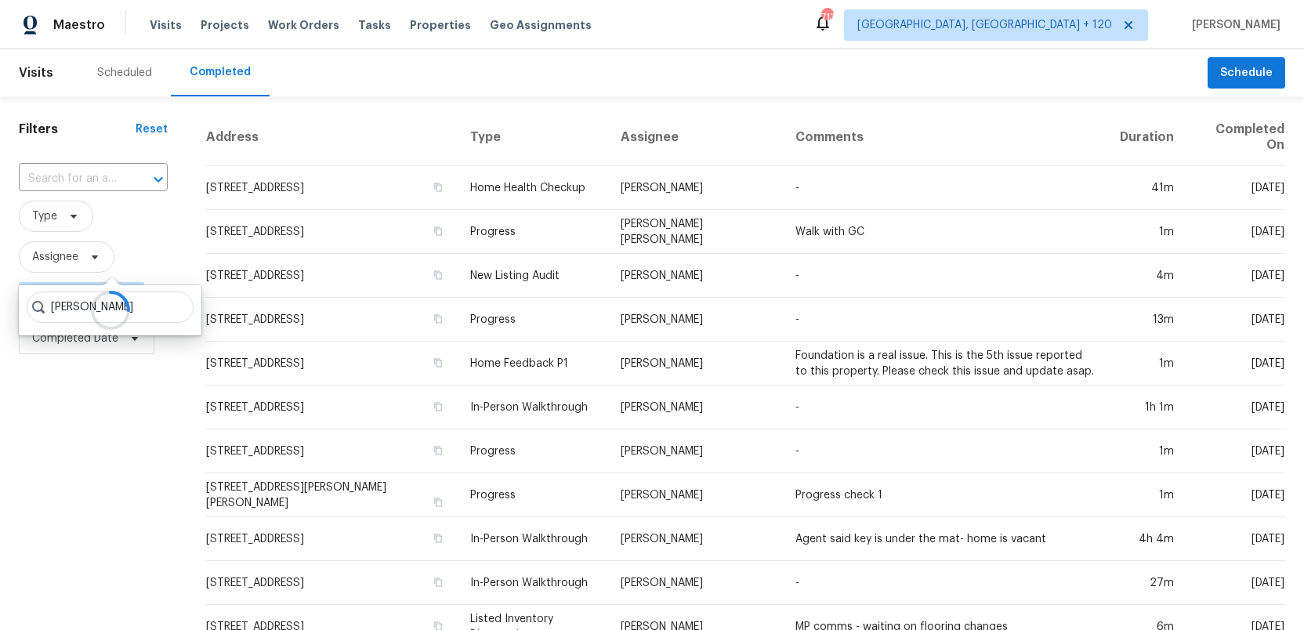
scroll to position [1, 0]
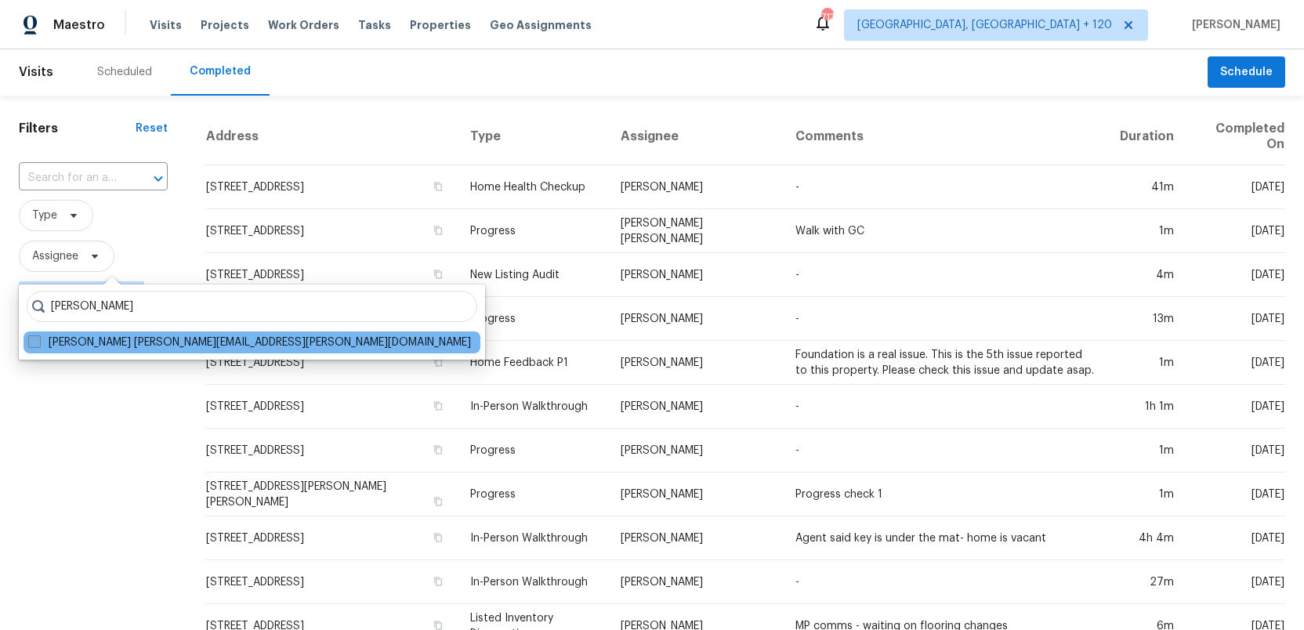
type input "sheila cooksey"
click at [35, 339] on span at bounding box center [34, 341] width 13 height 13
click at [35, 339] on input "Sheila Cooksey sheila.cooksey@opendoor.com" at bounding box center [33, 340] width 10 height 10
checkbox input "true"
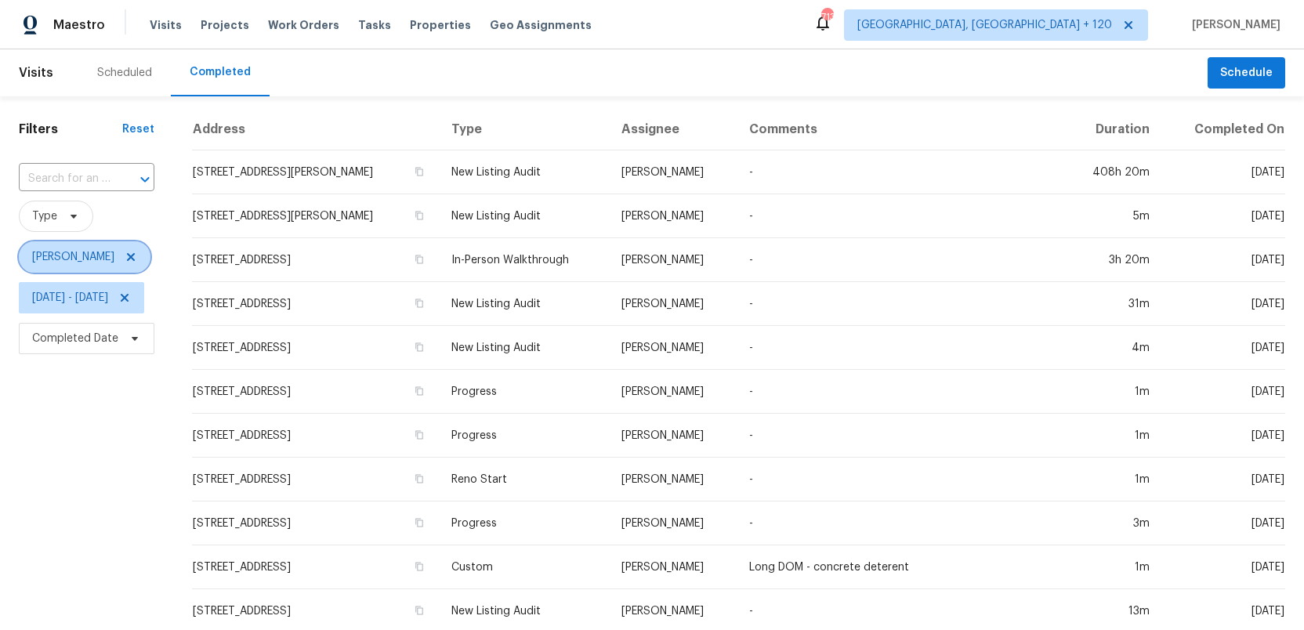
click at [129, 262] on icon at bounding box center [131, 257] width 13 height 13
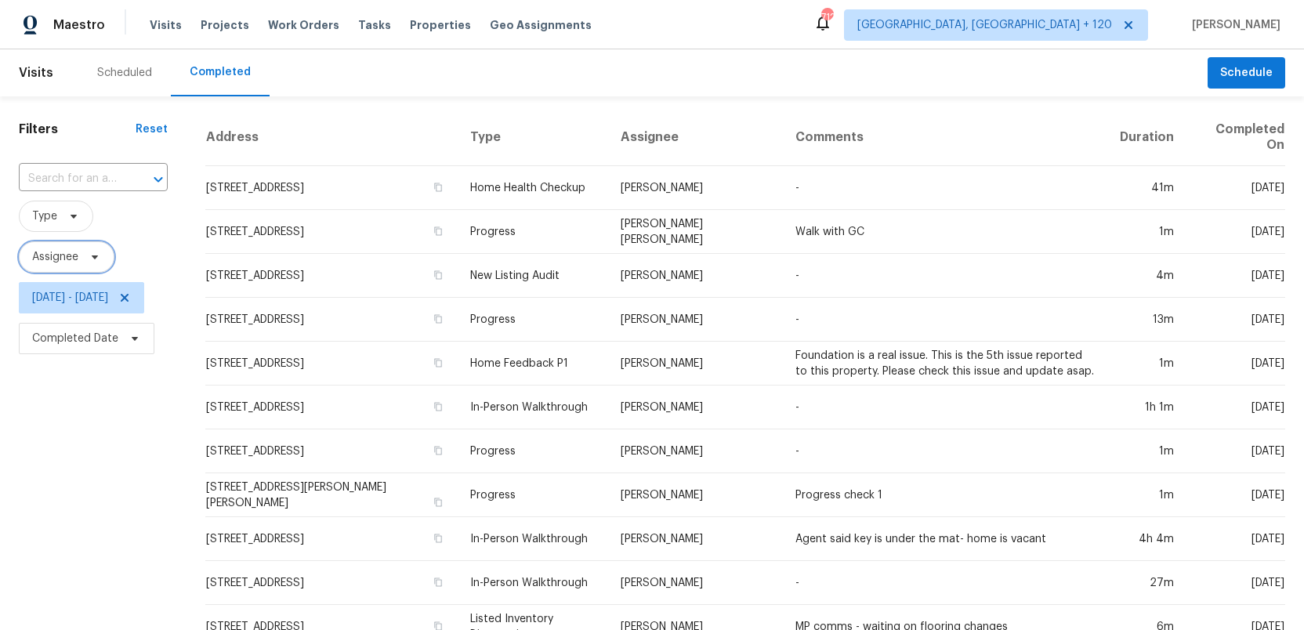
click at [42, 260] on span "Assignee" at bounding box center [55, 257] width 46 height 16
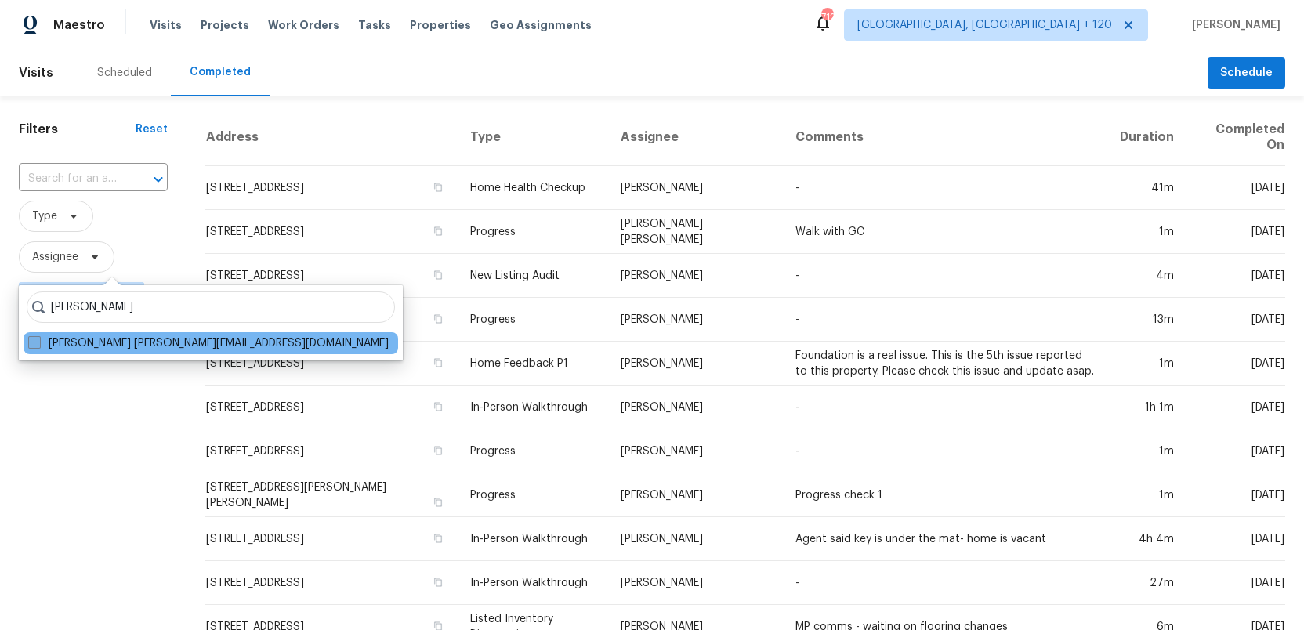
type input "ruth franczyk"
click at [32, 344] on span at bounding box center [34, 342] width 13 height 13
click at [32, 344] on input "Ruth Franczyk ruth@opendoor.com" at bounding box center [33, 340] width 10 height 10
checkbox input "true"
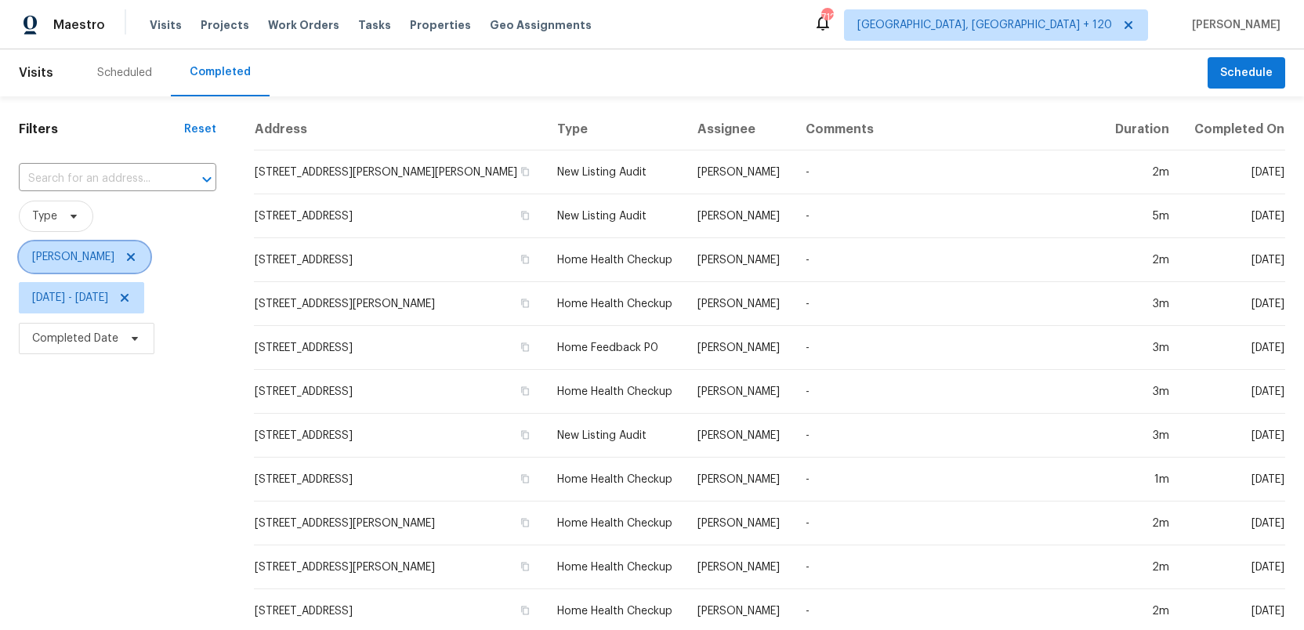
click at [127, 255] on icon at bounding box center [131, 257] width 8 height 8
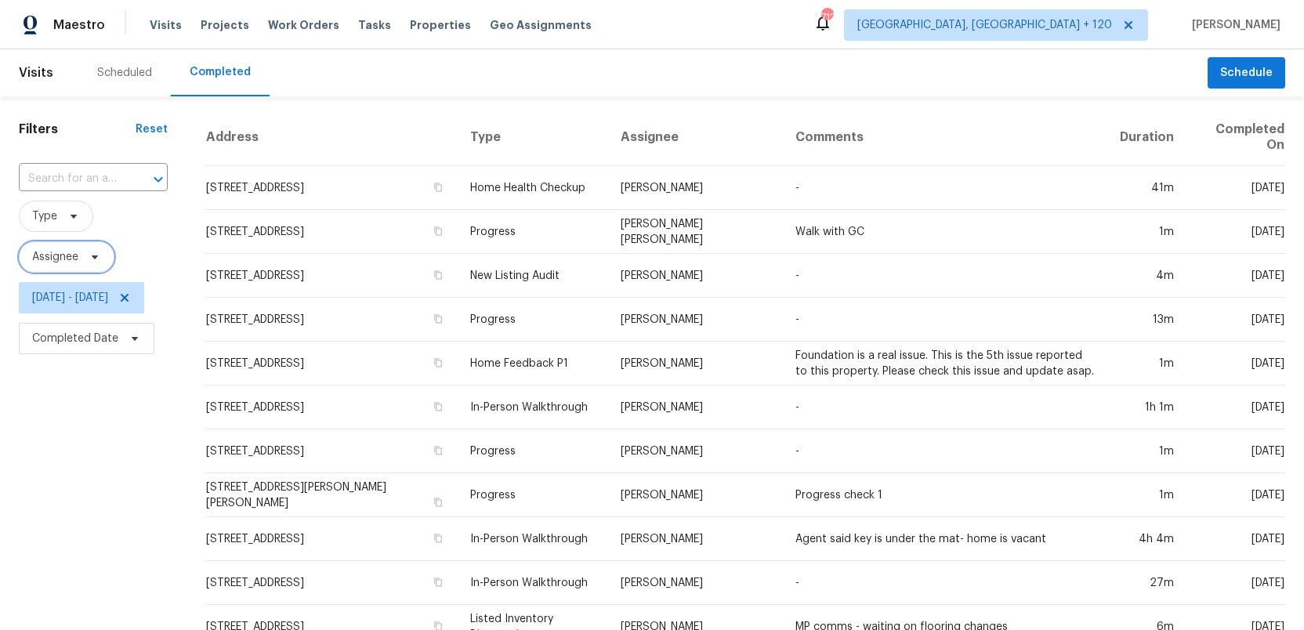
click at [87, 256] on span at bounding box center [92, 257] width 17 height 13
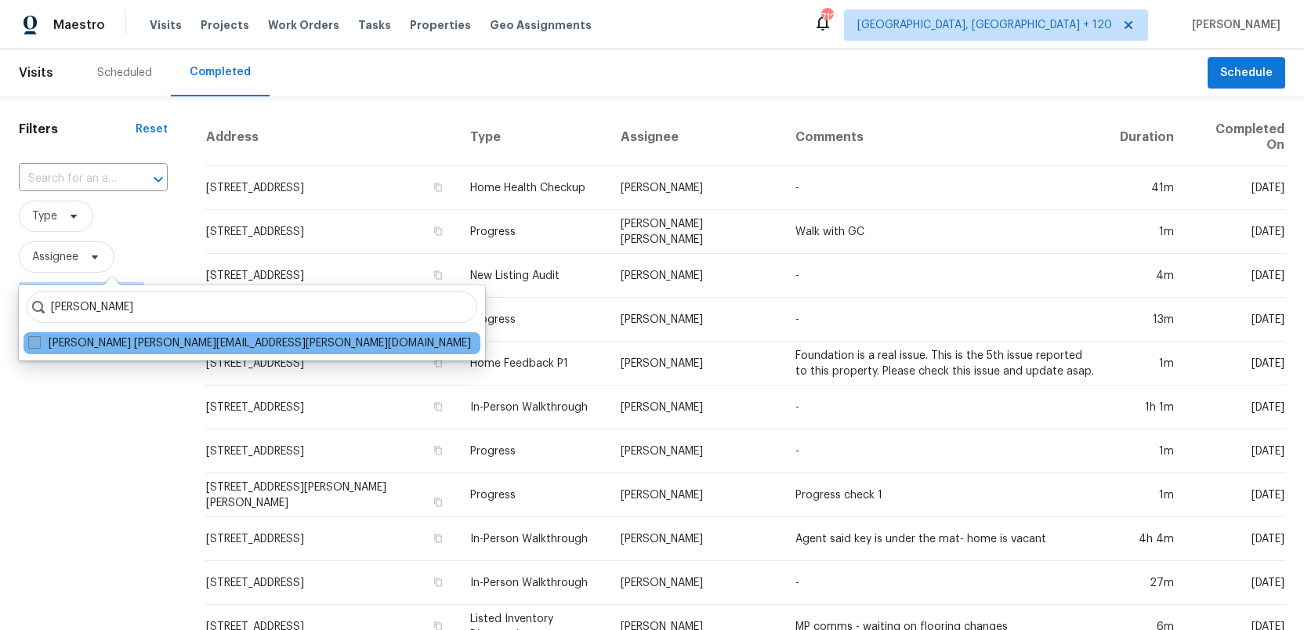
type input "Luis Chavez"
click at [34, 345] on span at bounding box center [34, 342] width 13 height 13
click at [34, 345] on input "Luis Chavez luis.chavez@opendoor.com" at bounding box center [33, 340] width 10 height 10
checkbox input "true"
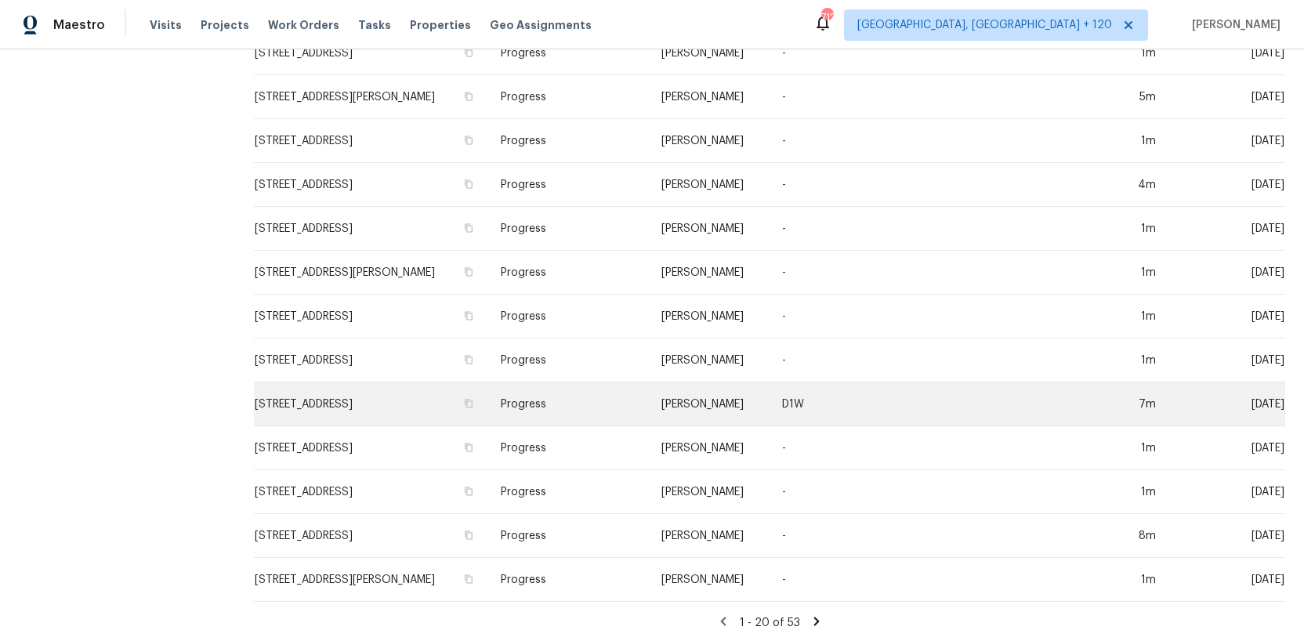
scroll to position [440, 0]
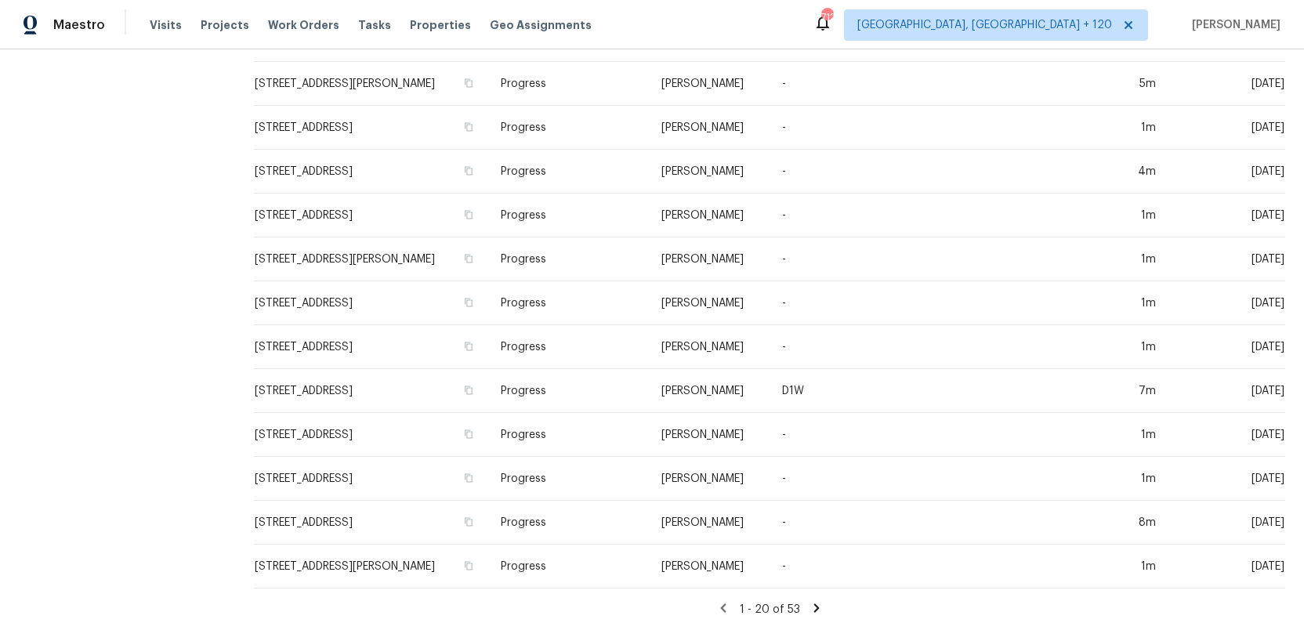
click at [816, 604] on icon at bounding box center [817, 608] width 14 height 14
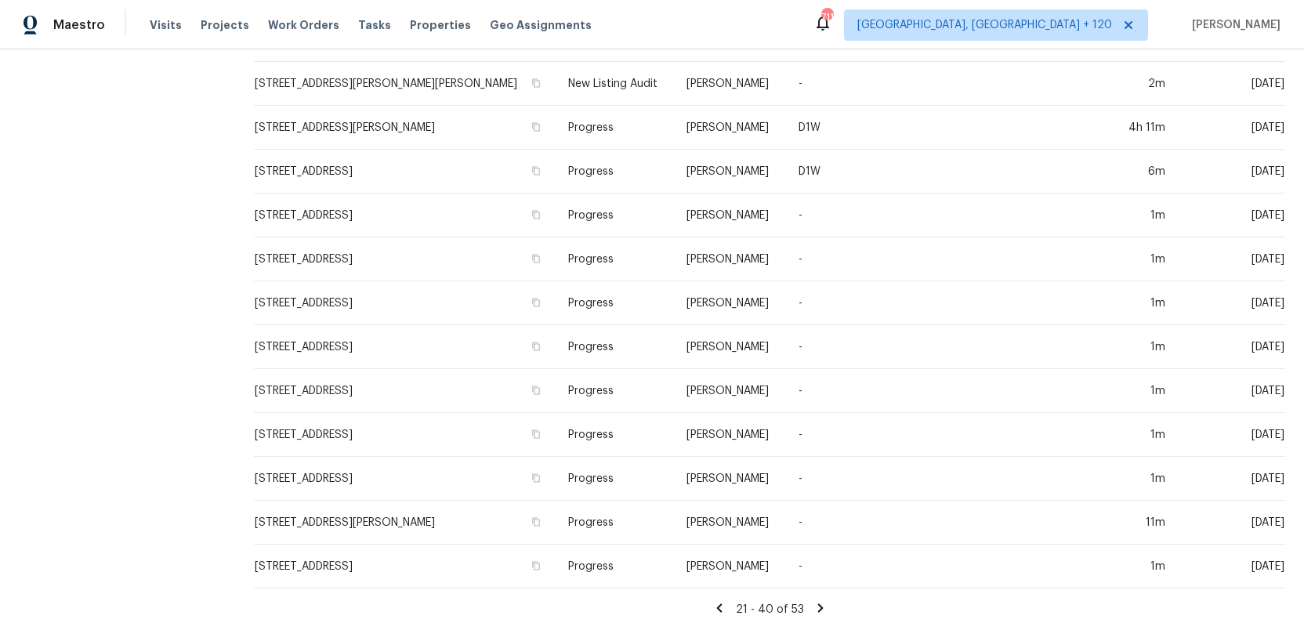
click at [722, 608] on icon at bounding box center [719, 608] width 14 height 14
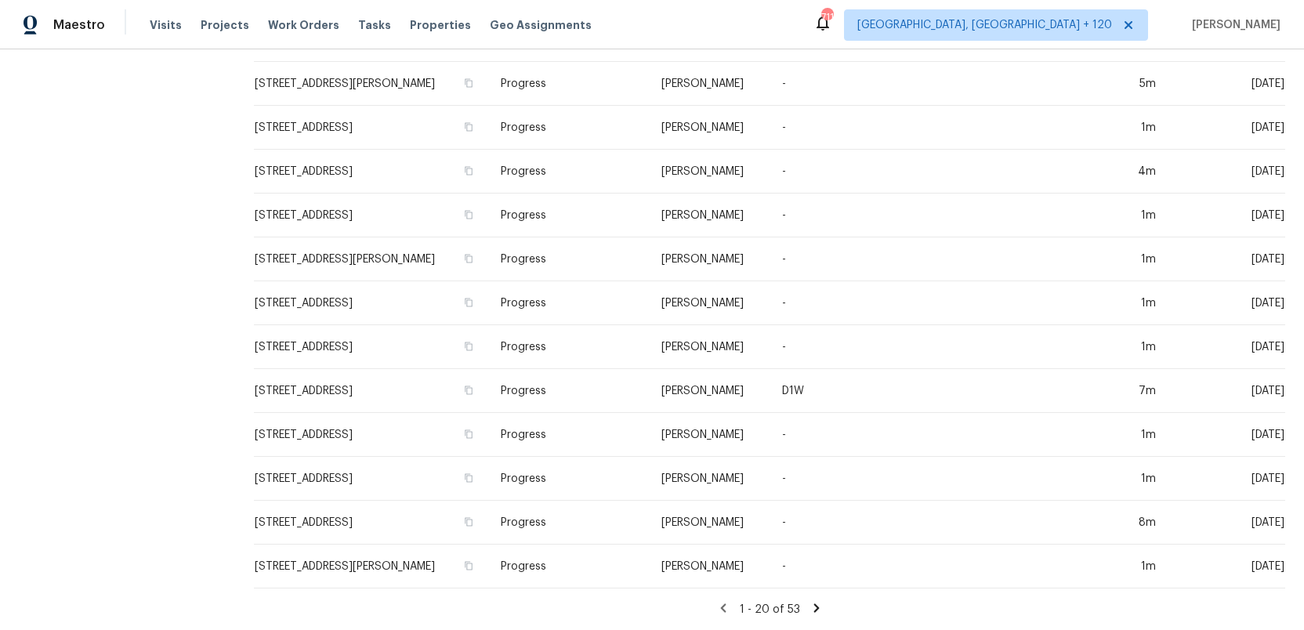
click at [813, 603] on icon at bounding box center [815, 607] width 5 height 9
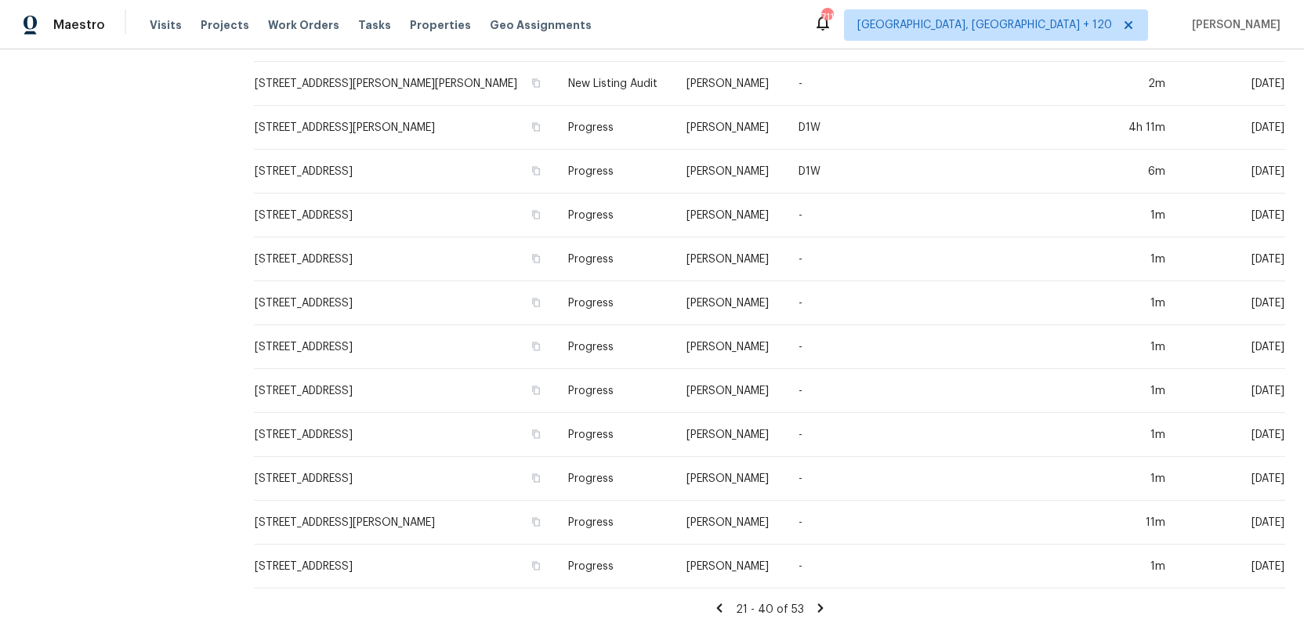
click at [815, 607] on icon at bounding box center [820, 608] width 14 height 14
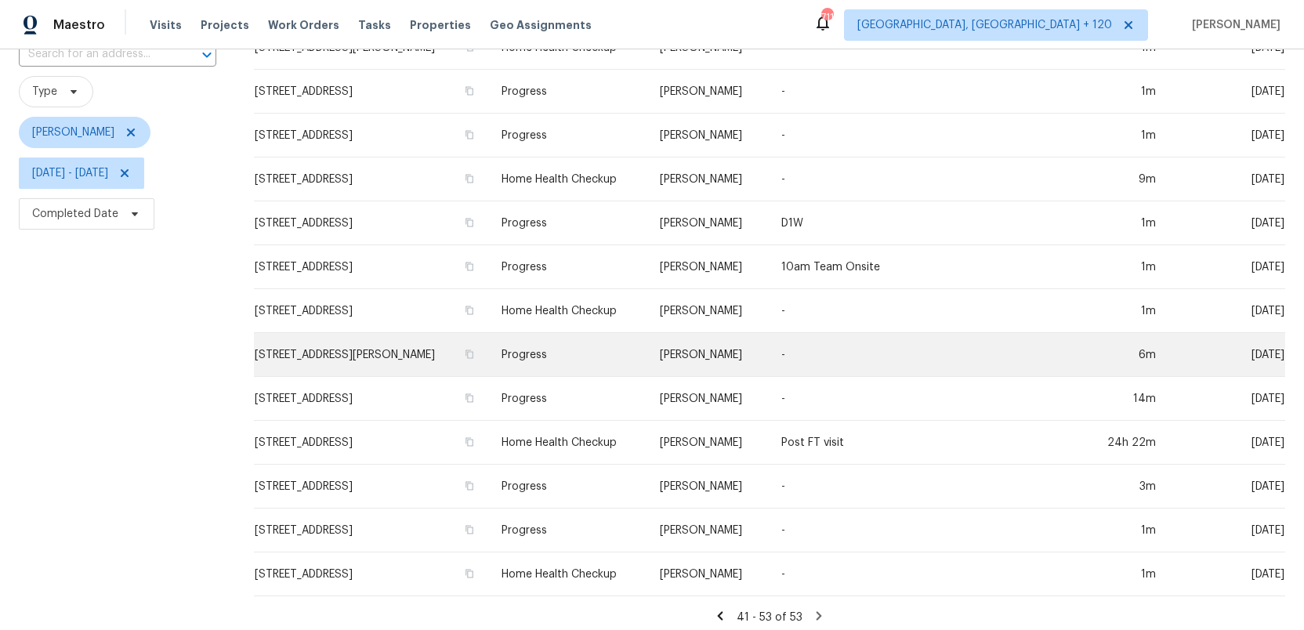
scroll to position [132, 0]
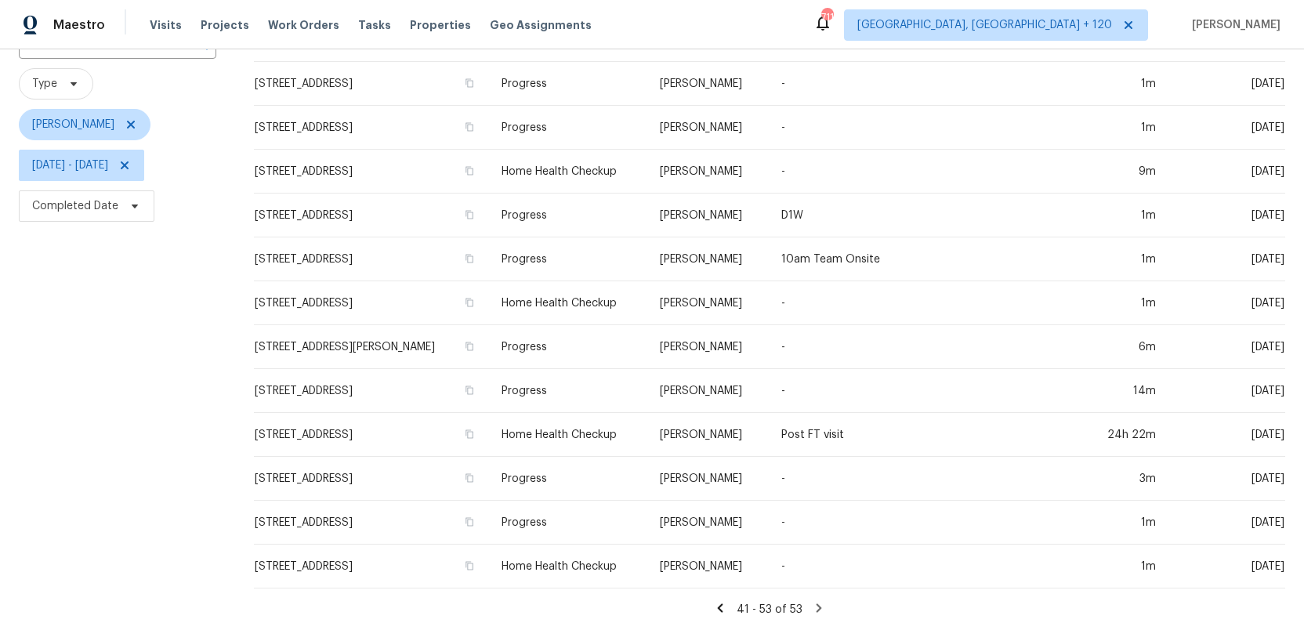
click at [722, 603] on icon at bounding box center [720, 608] width 14 height 14
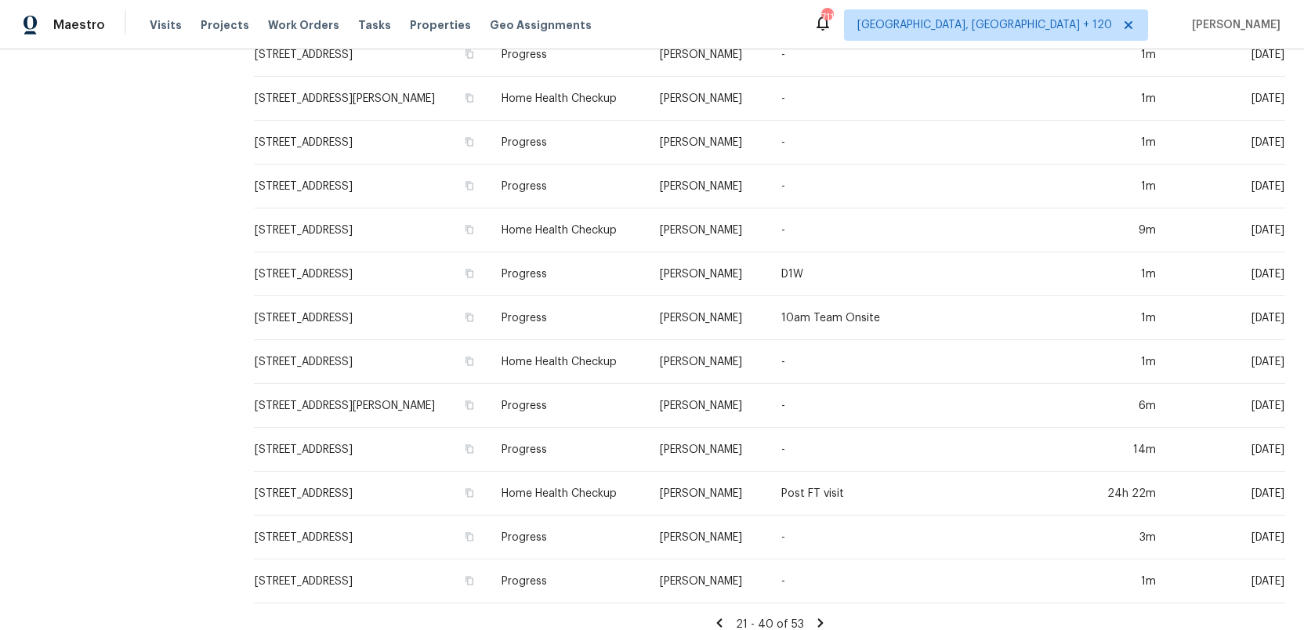
scroll to position [440, 0]
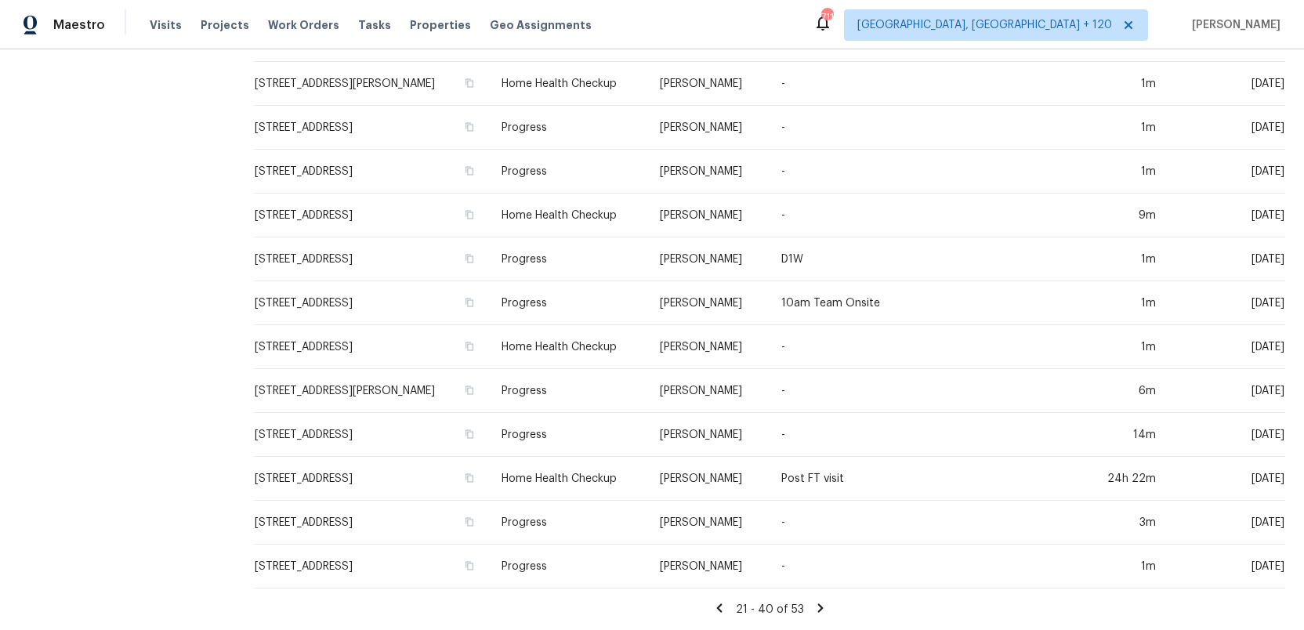
click at [722, 603] on icon at bounding box center [719, 608] width 14 height 14
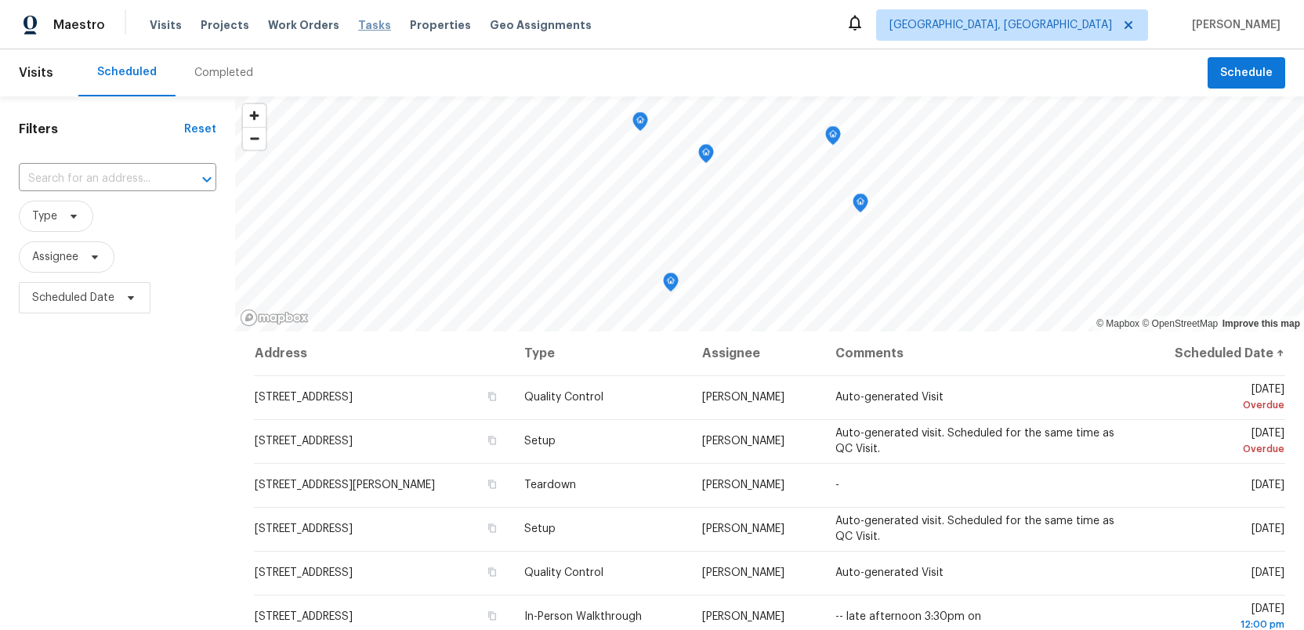
click at [358, 25] on span "Tasks" at bounding box center [374, 25] width 33 height 11
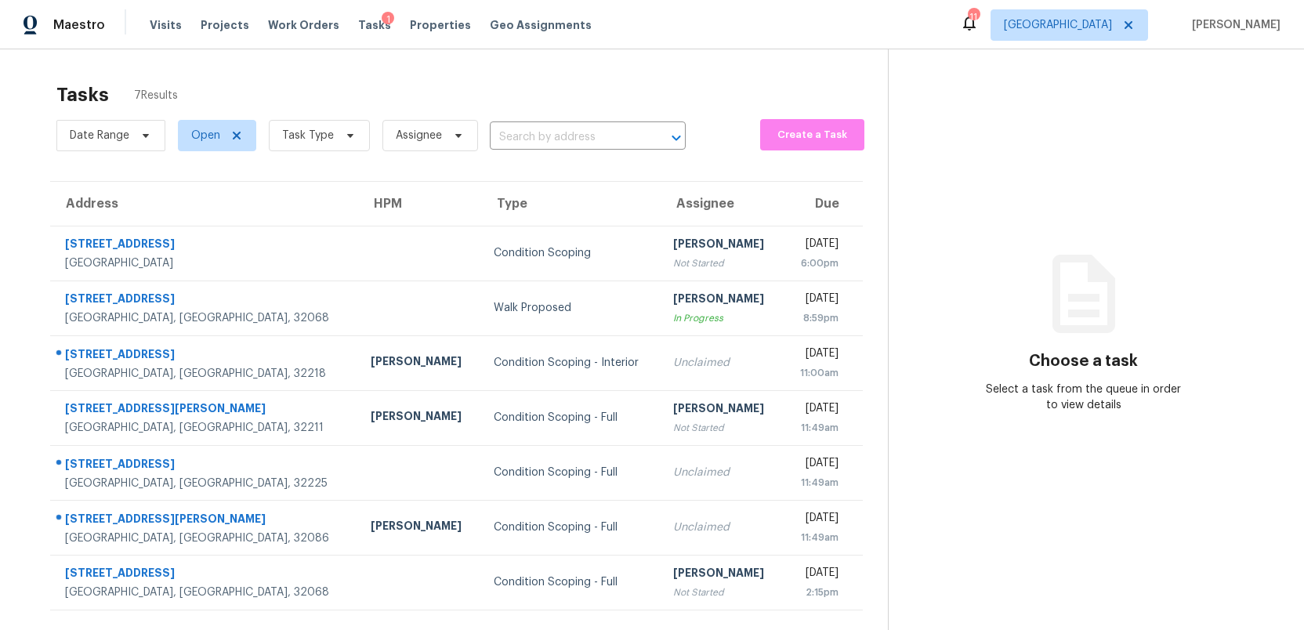
scroll to position [49, 0]
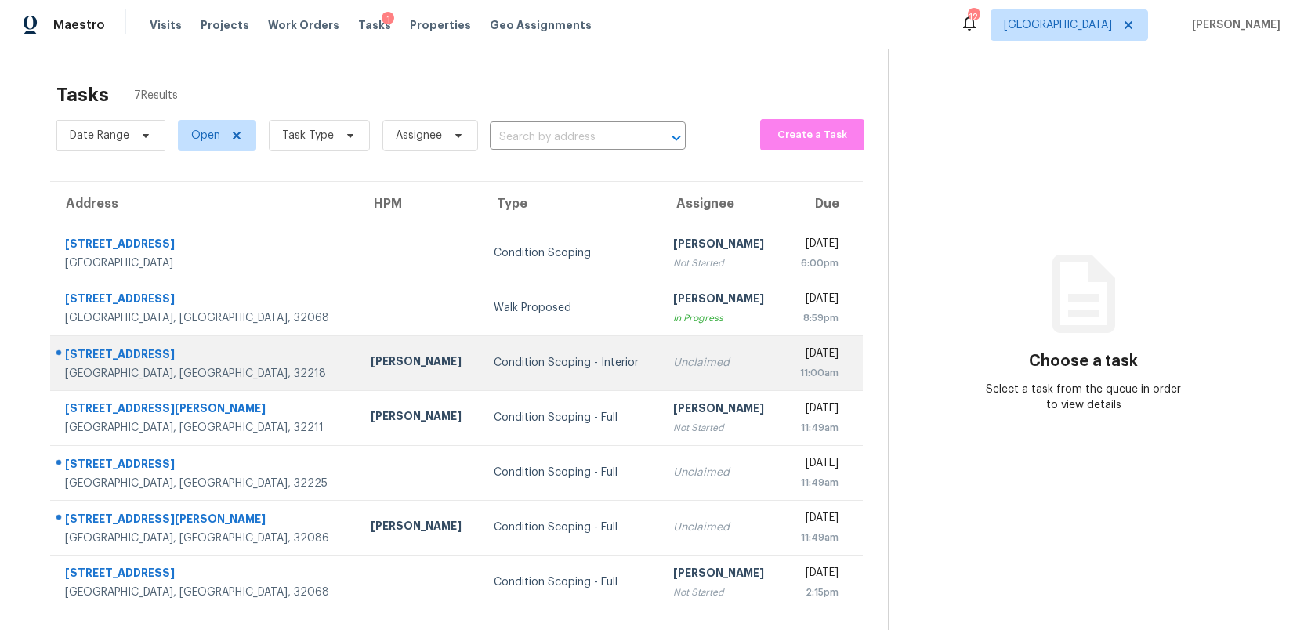
scroll to position [49, 0]
